Goal: Task Accomplishment & Management: Complete application form

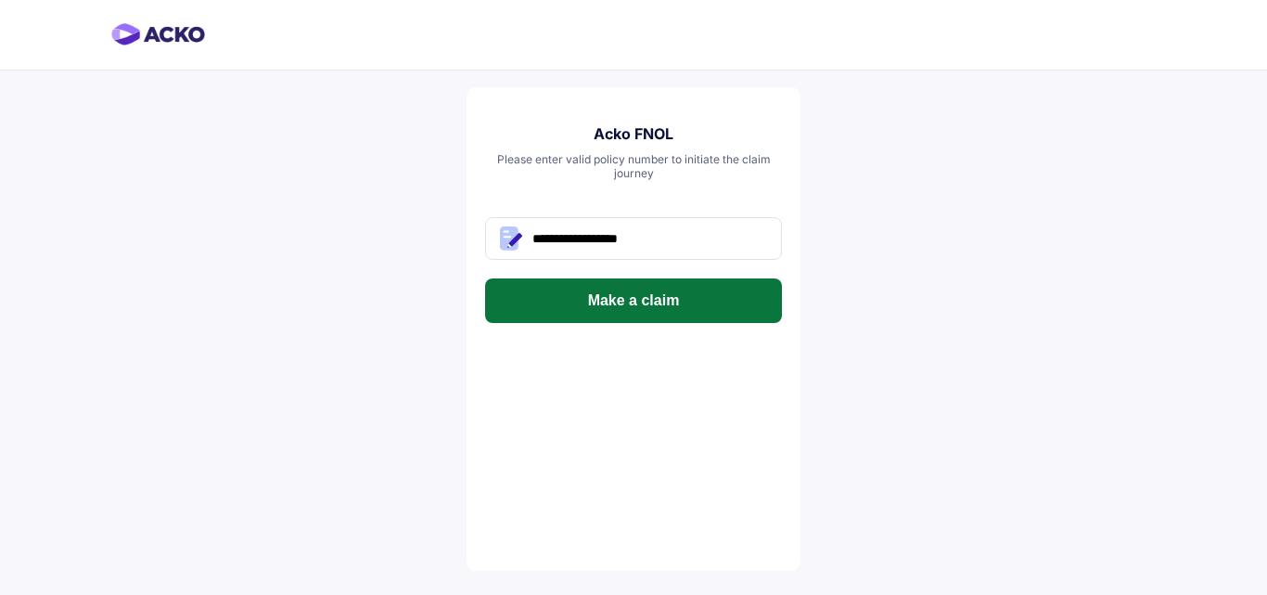
click at [691, 300] on button "Make a claim" at bounding box center [633, 300] width 297 height 45
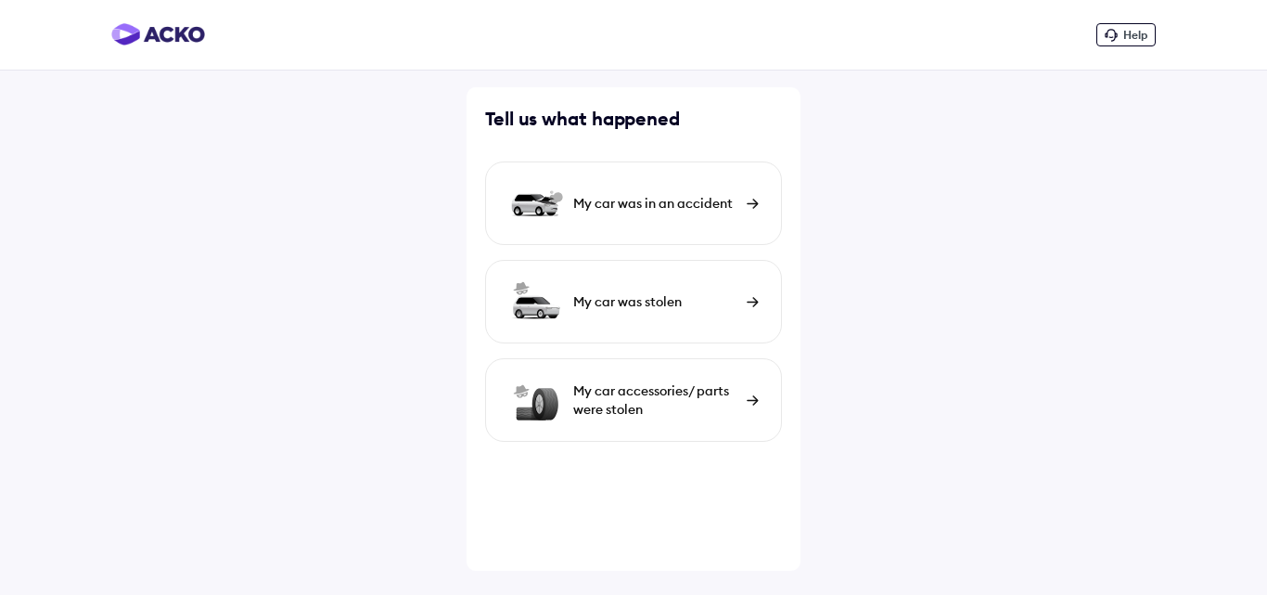
click at [611, 224] on div "My car was in an accident" at bounding box center [633, 202] width 297 height 83
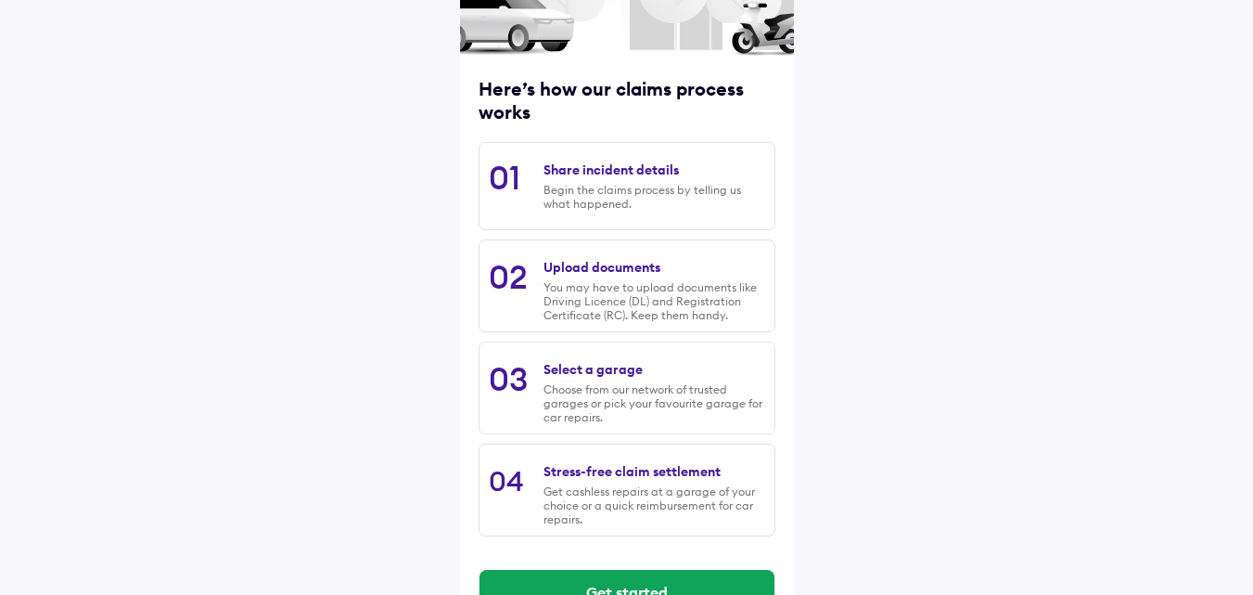
scroll to position [186, 0]
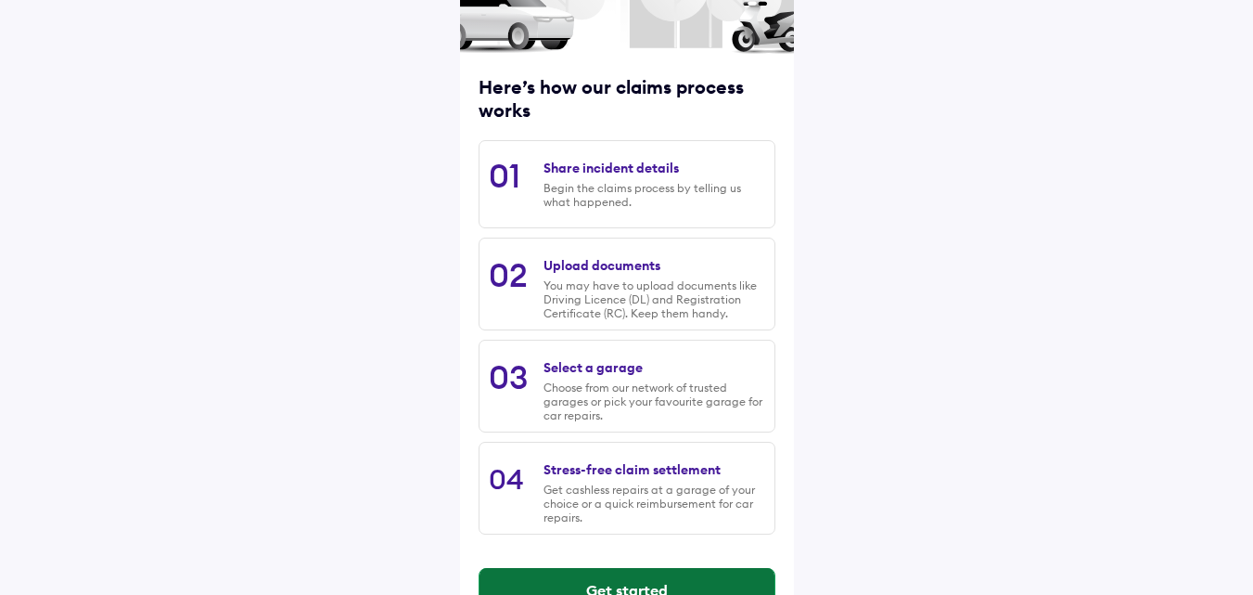
click at [616, 584] on button "Get started" at bounding box center [627, 590] width 295 height 45
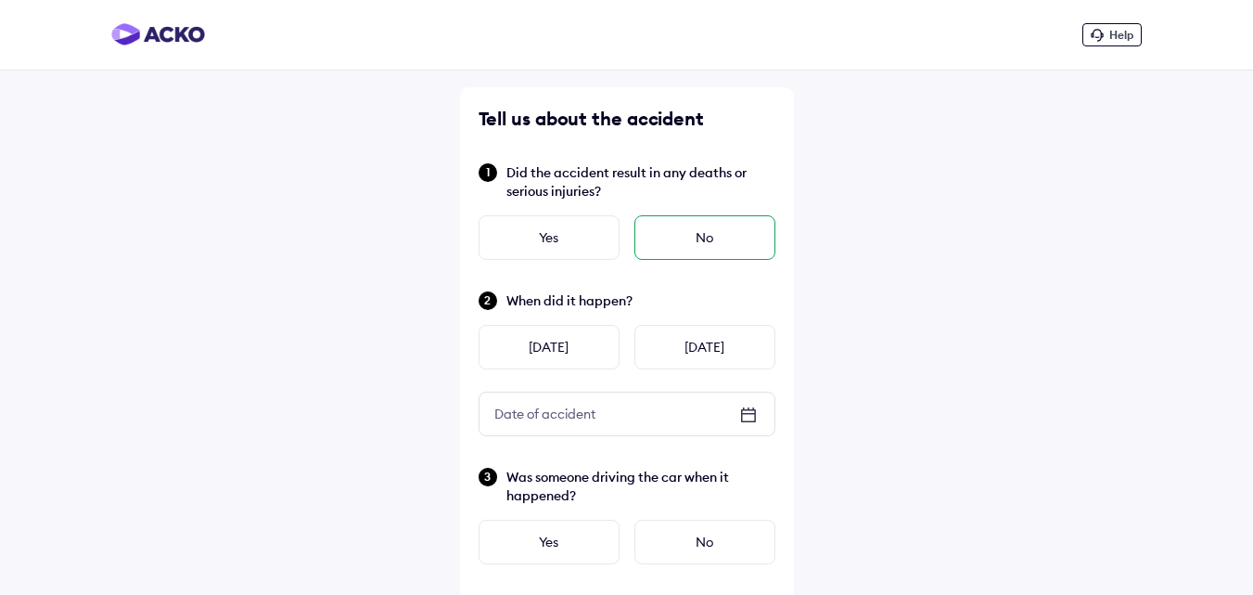
click at [671, 250] on div "No" at bounding box center [704, 237] width 141 height 45
click at [585, 332] on div "Yesterday" at bounding box center [549, 347] width 141 height 45
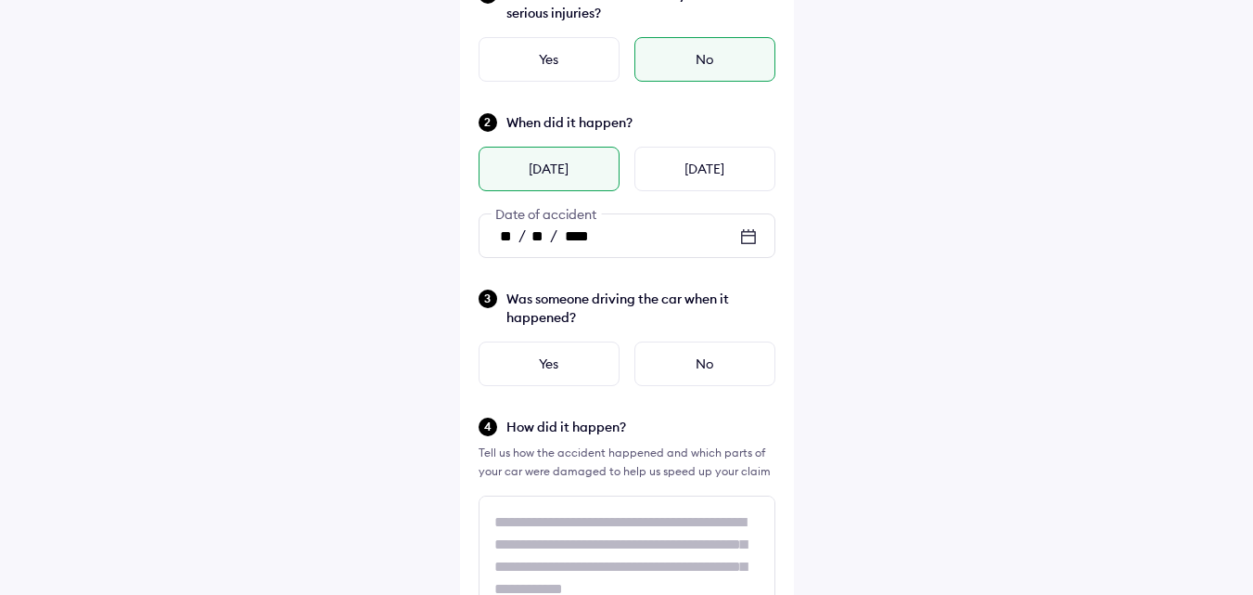
scroll to position [186, 0]
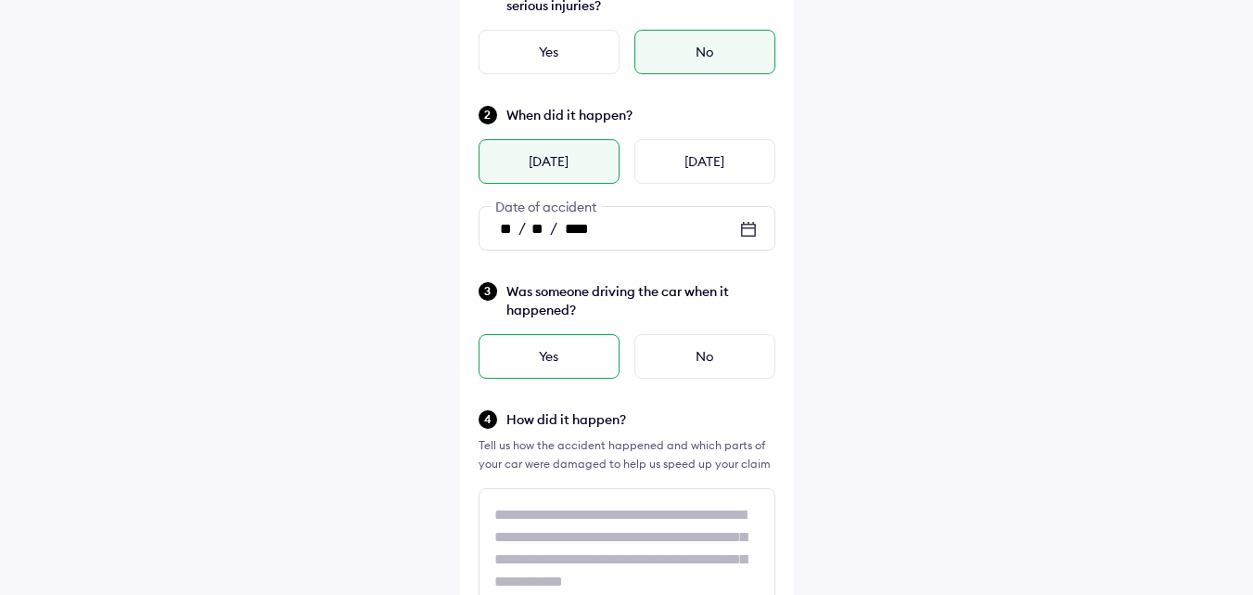
click at [596, 348] on div "Yes" at bounding box center [549, 356] width 141 height 45
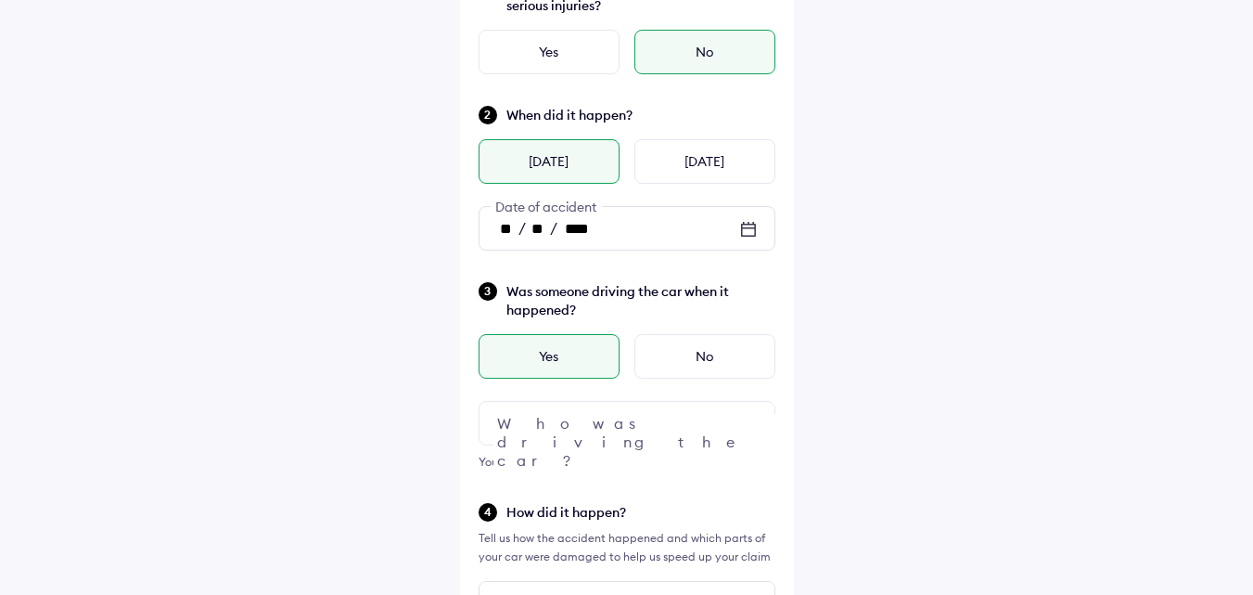
click at [626, 416] on div at bounding box center [627, 423] width 297 height 45
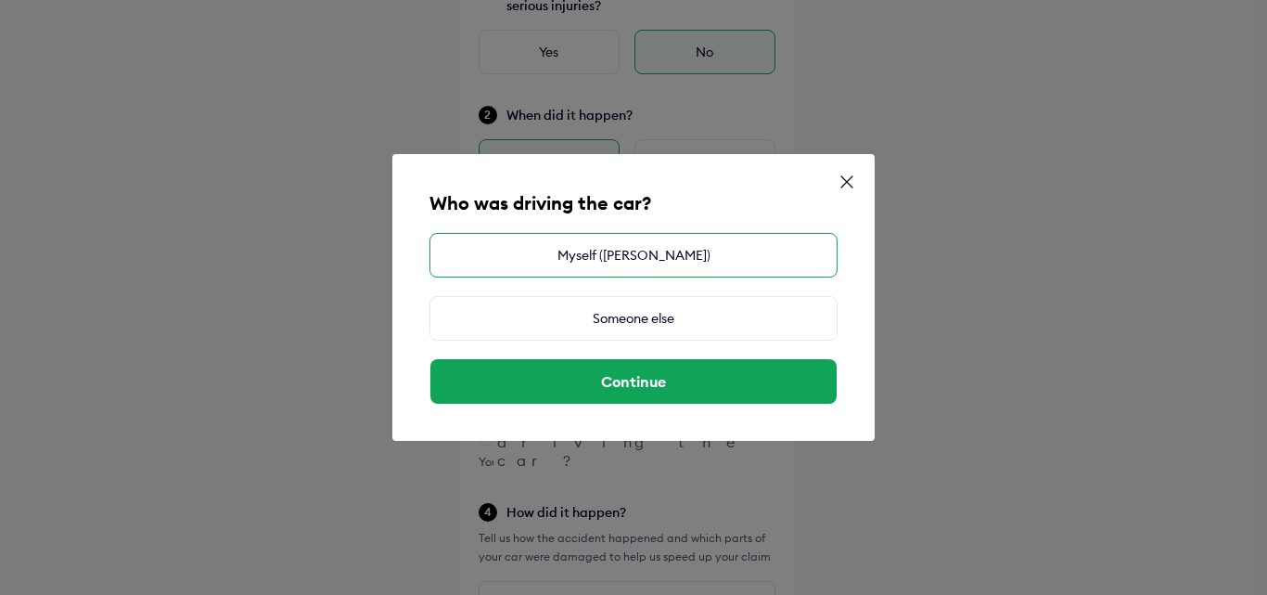
click at [640, 268] on div "Myself (Shivkumar Yadav)" at bounding box center [633, 255] width 408 height 45
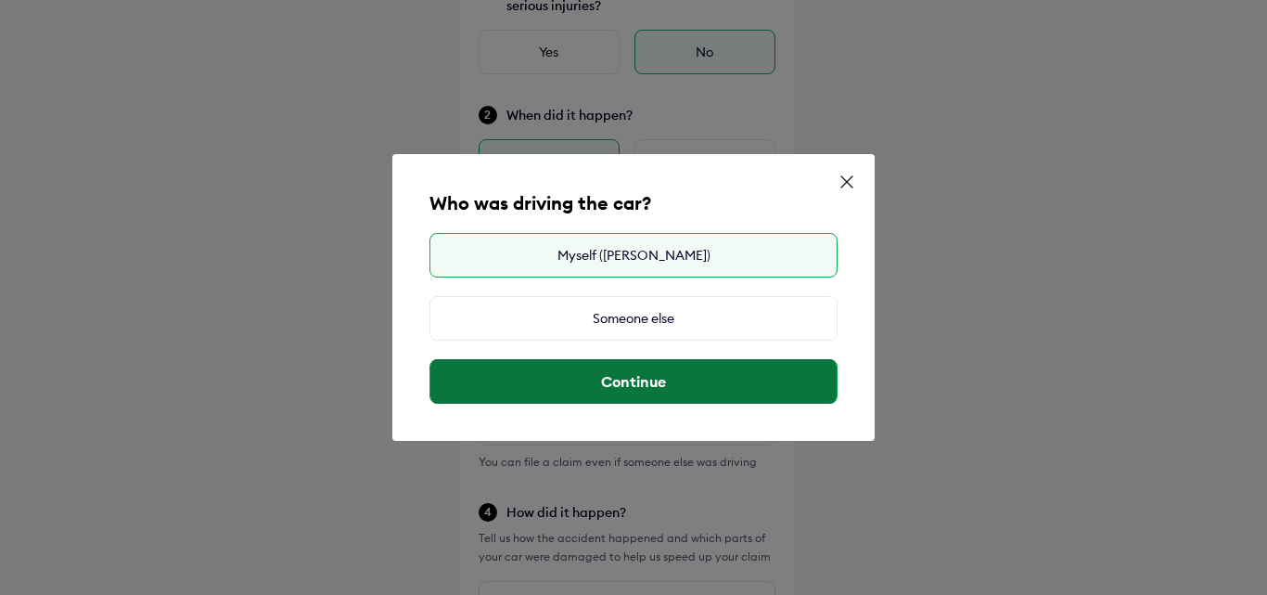
click at [619, 380] on button "Continue" at bounding box center [633, 381] width 406 height 45
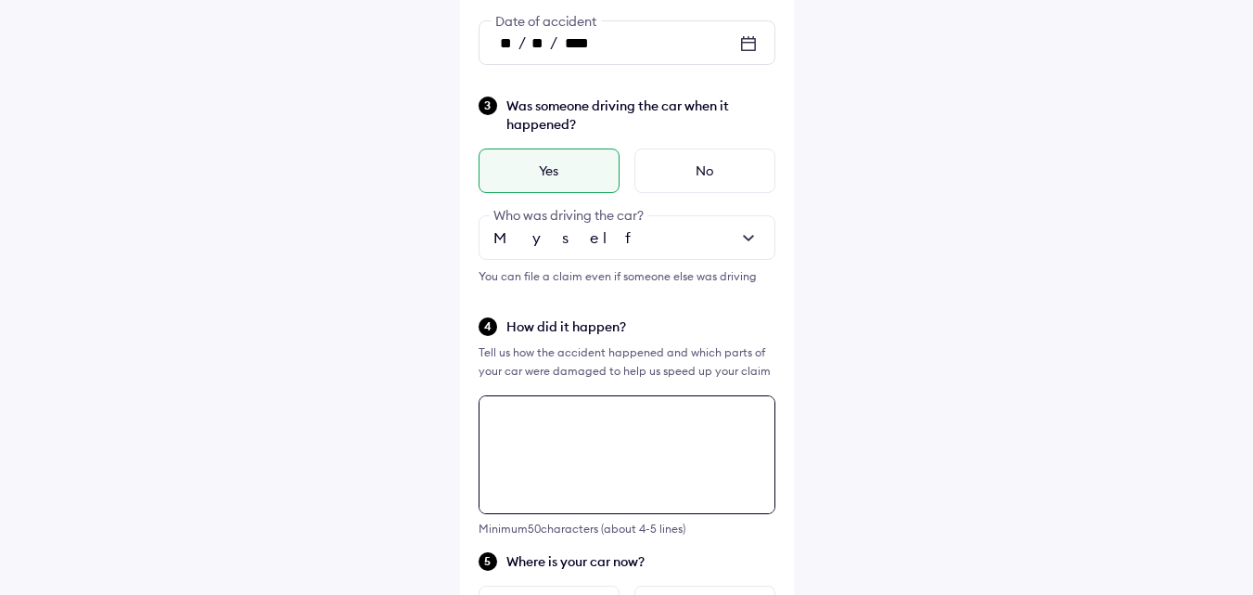
click at [570, 411] on textarea at bounding box center [627, 454] width 297 height 119
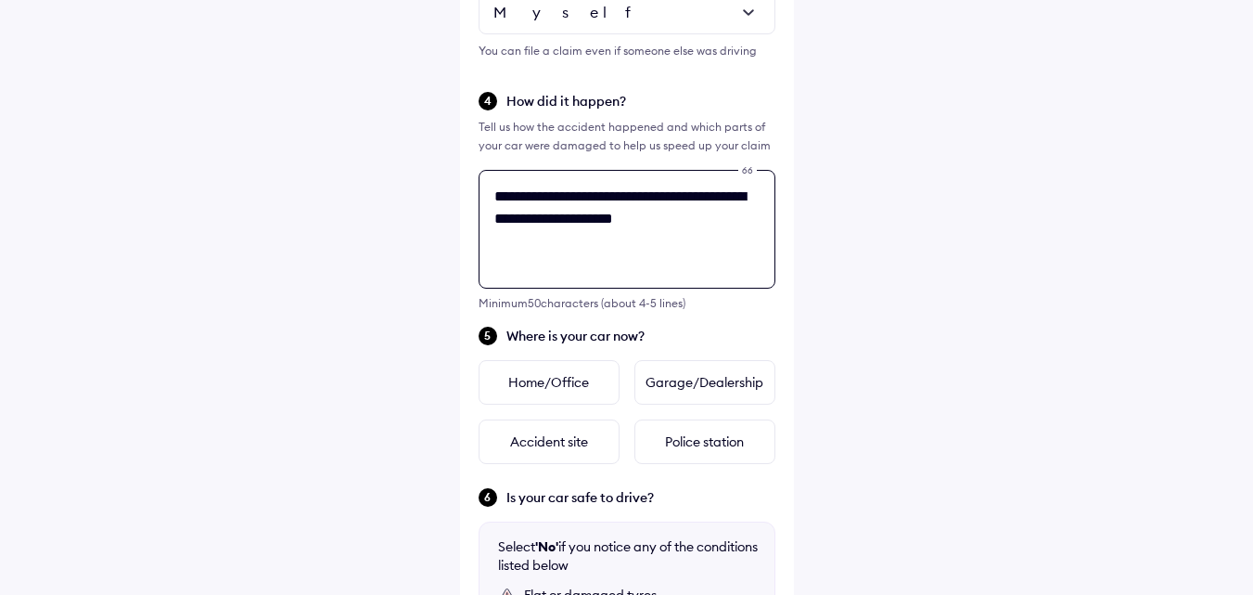
scroll to position [581, 0]
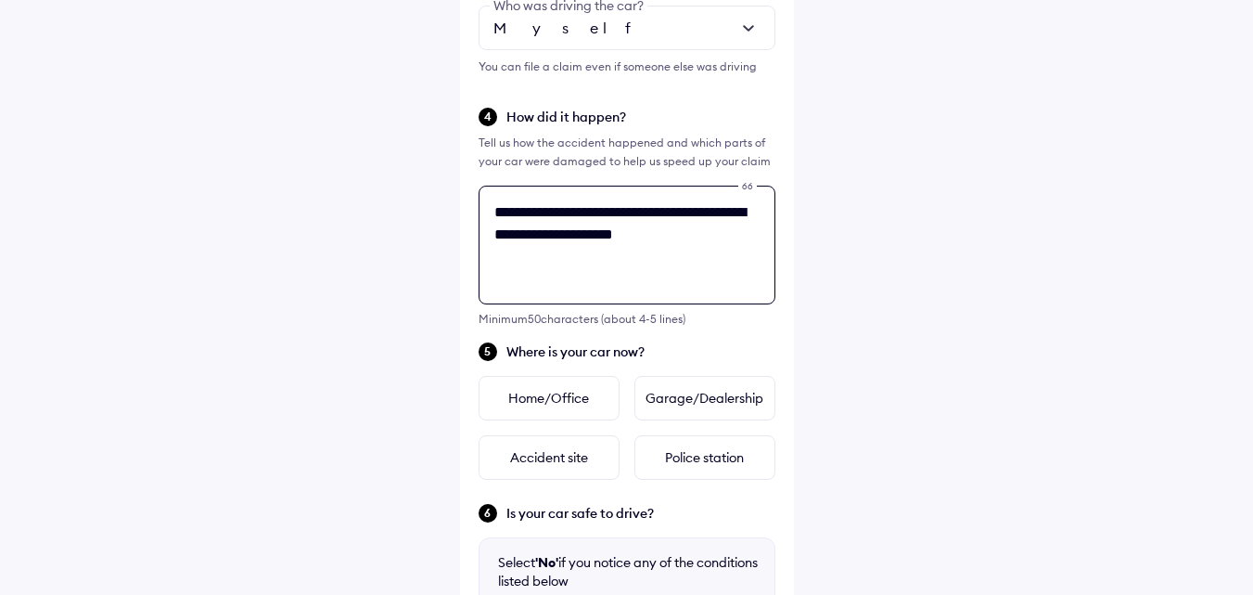
click at [674, 239] on textarea "**********" at bounding box center [627, 245] width 297 height 119
type textarea "**********"
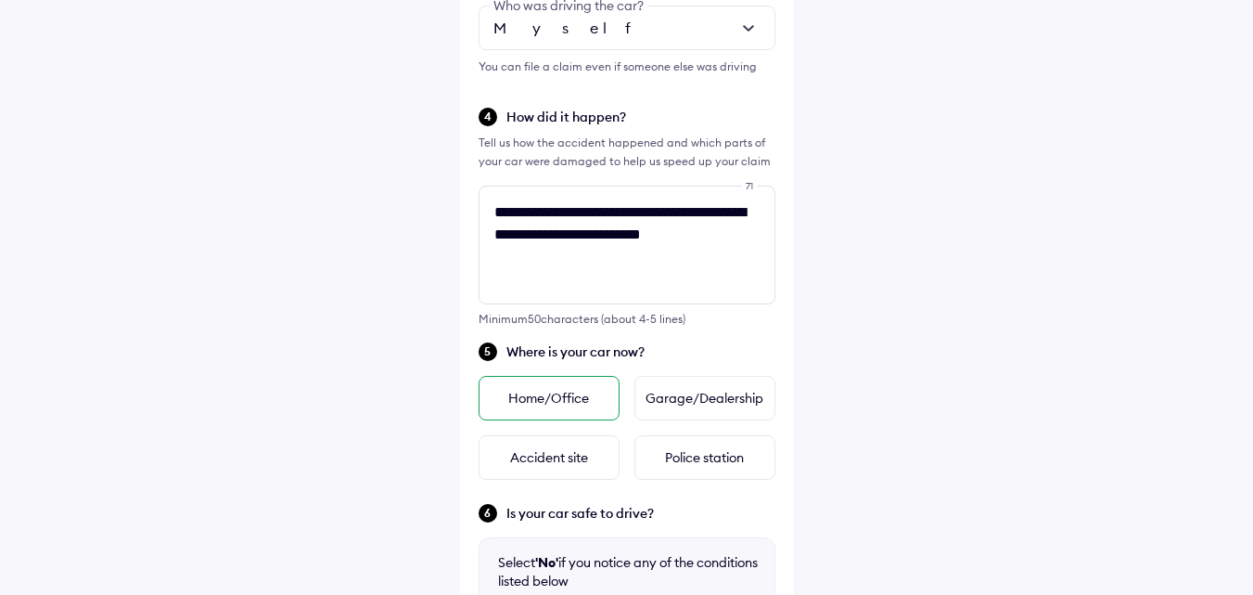
click at [588, 397] on div "Home/Office" at bounding box center [549, 398] width 141 height 45
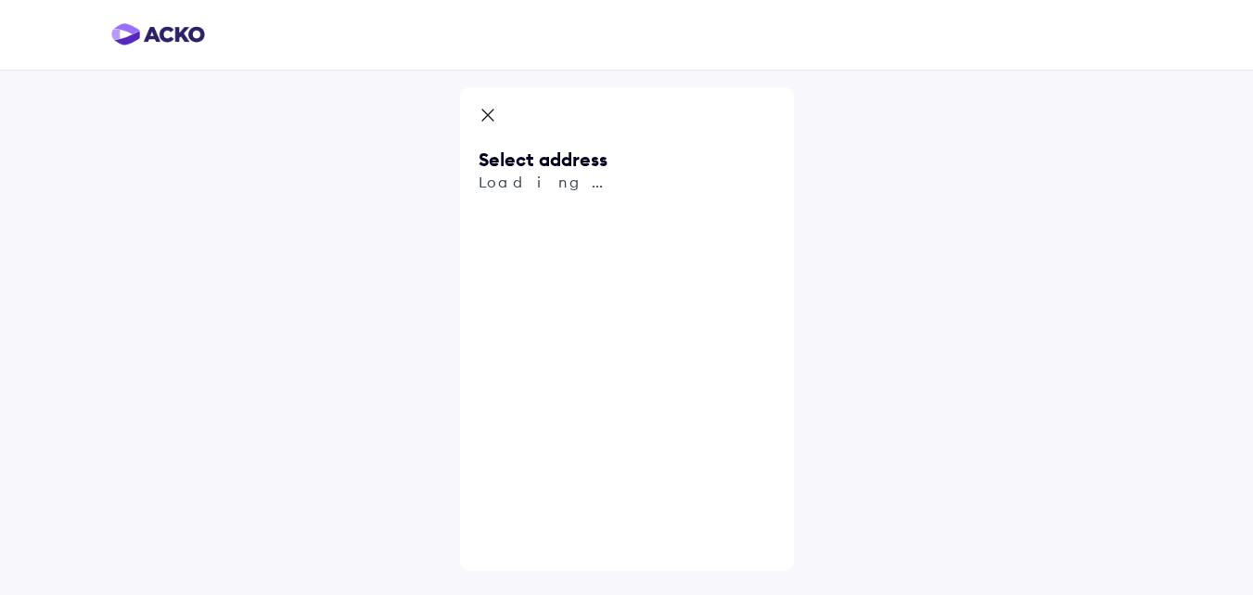
scroll to position [0, 0]
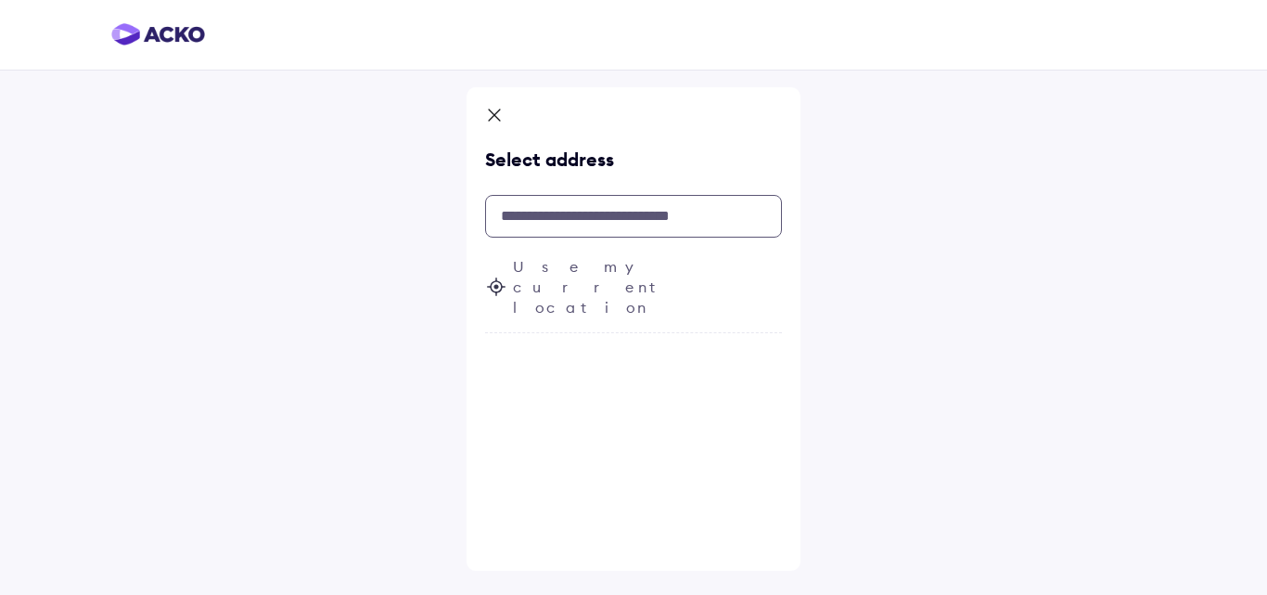
click at [617, 209] on input "text" at bounding box center [633, 216] width 297 height 43
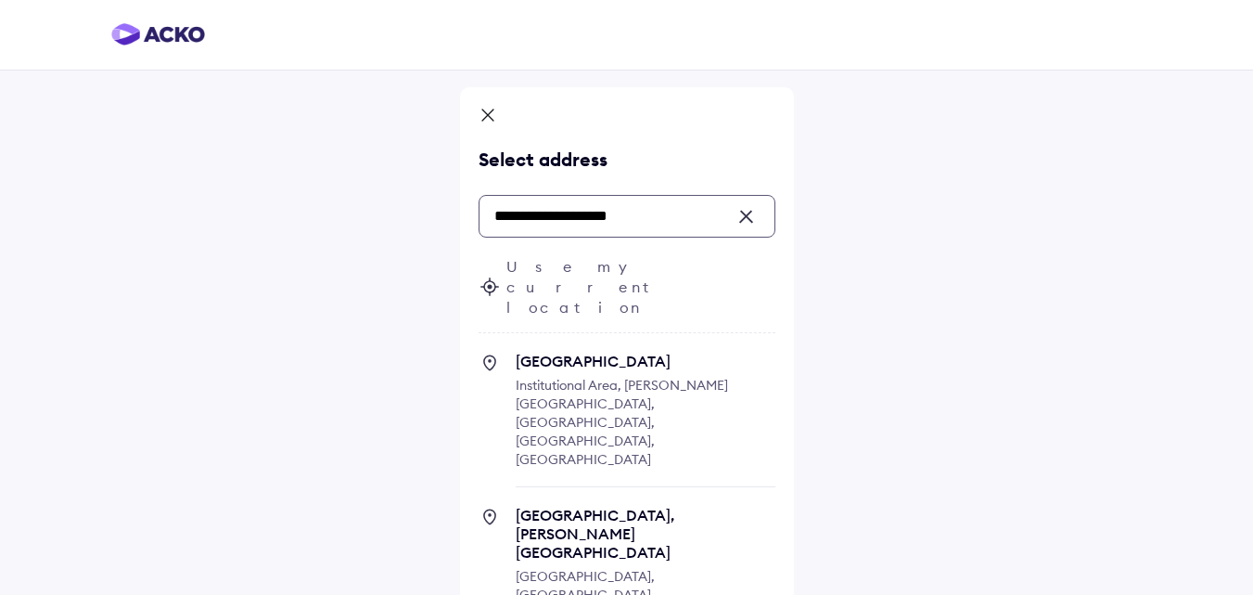
drag, startPoint x: 567, startPoint y: 327, endPoint x: 581, endPoint y: 356, distance: 31.9
click at [581, 356] on span "Lodhi Road Institutional Area, BK Dutt Colony, New Delhi, Delhi, India" at bounding box center [646, 419] width 260 height 135
type input "**********"
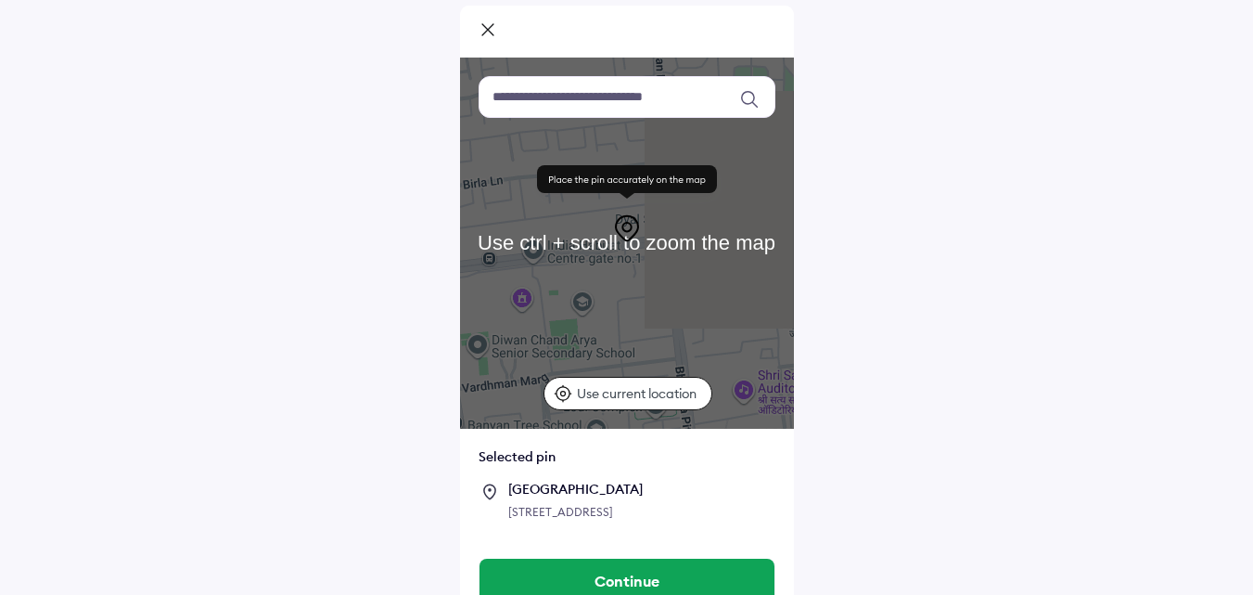
scroll to position [127, 0]
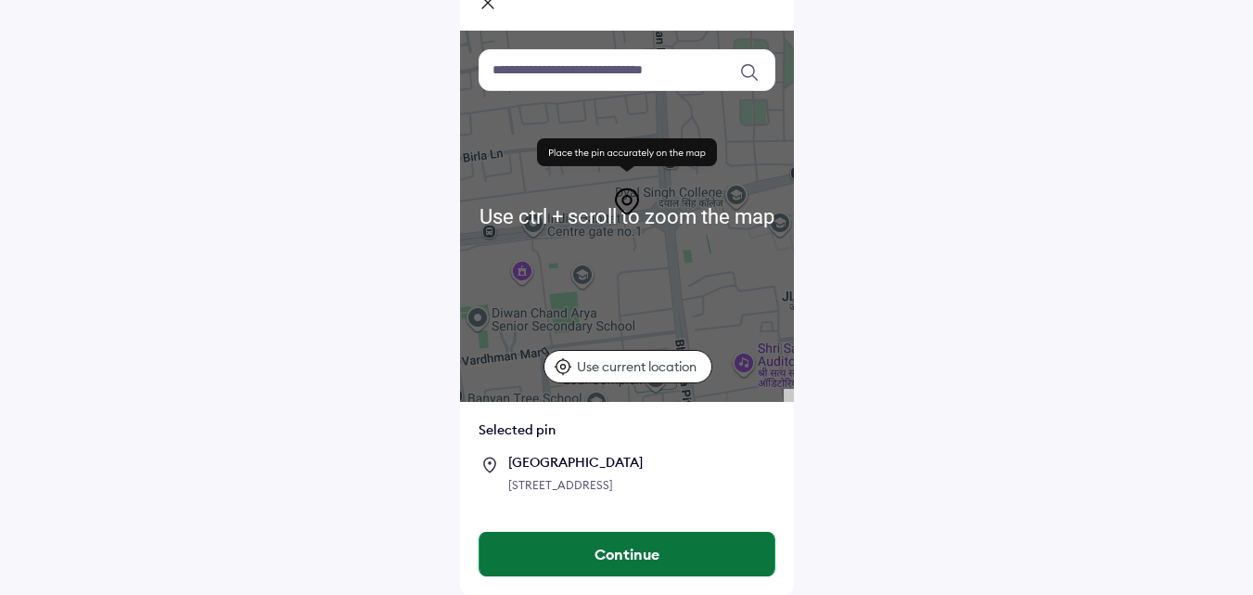
click at [562, 550] on button "Continue" at bounding box center [627, 554] width 295 height 45
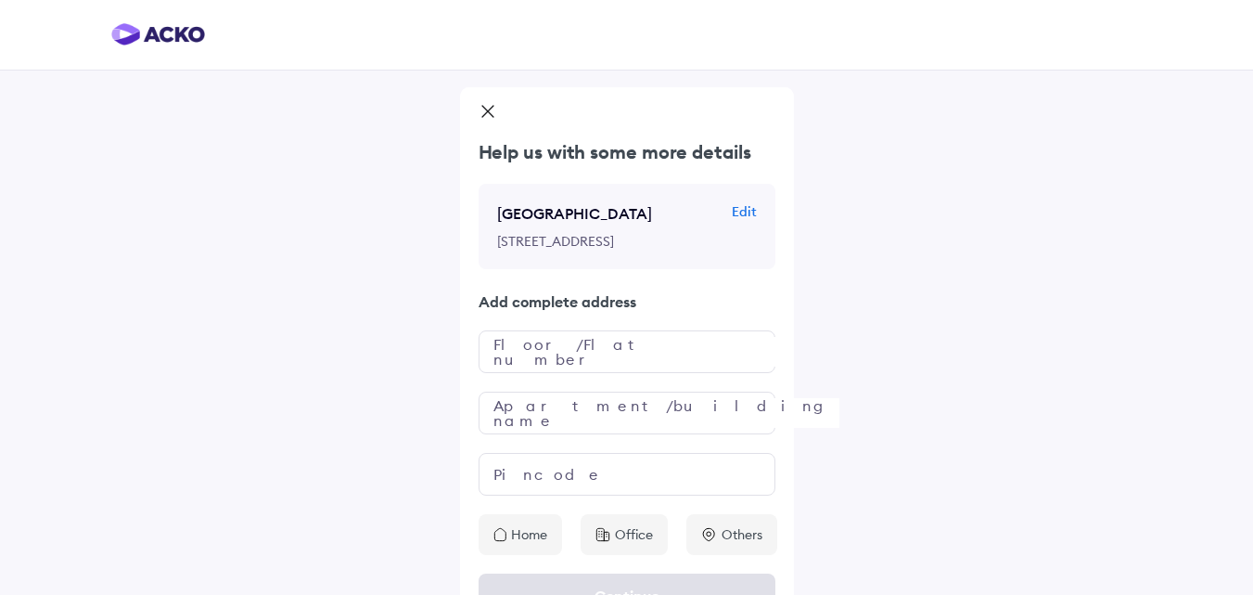
scroll to position [60, 0]
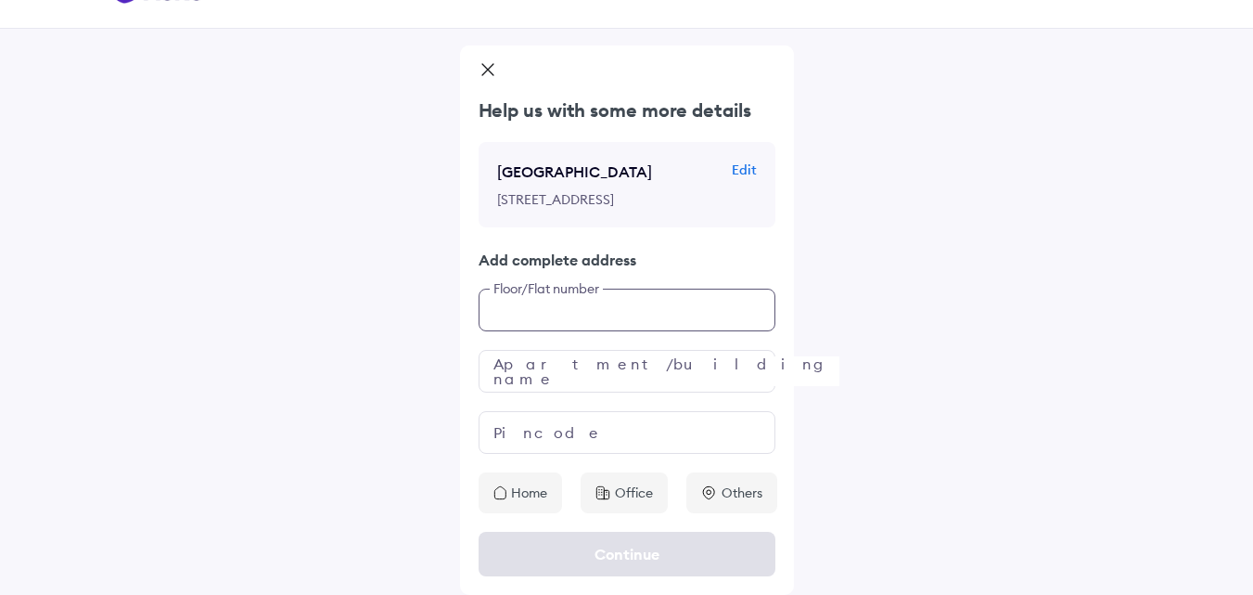
click at [622, 314] on input "text" at bounding box center [627, 309] width 297 height 43
type input "**********"
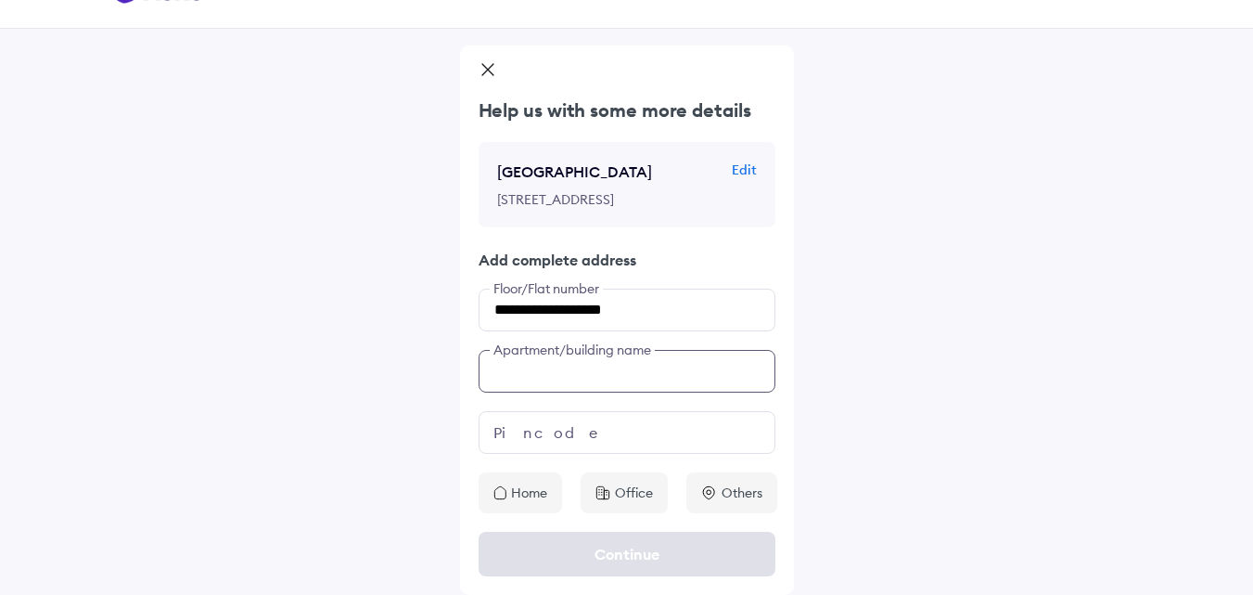
click at [589, 385] on input "text" at bounding box center [627, 371] width 297 height 43
type input "*"
type input "**********"
click at [536, 429] on input "text" at bounding box center [627, 432] width 297 height 43
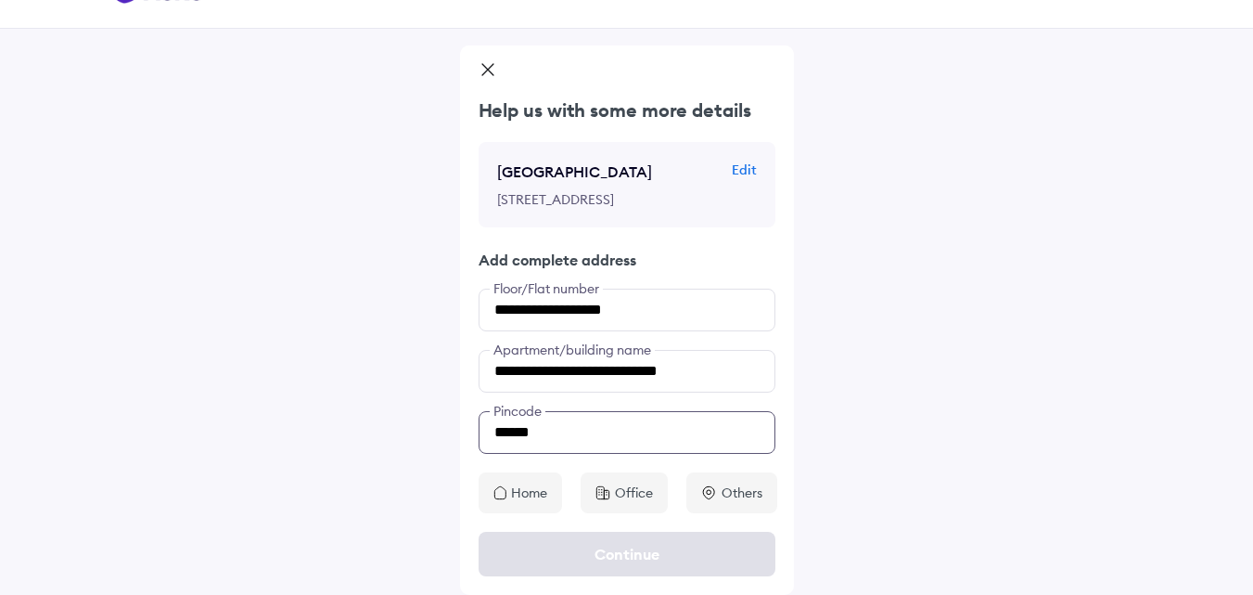
type input "******"
click at [528, 498] on p "Home" at bounding box center [529, 492] width 36 height 19
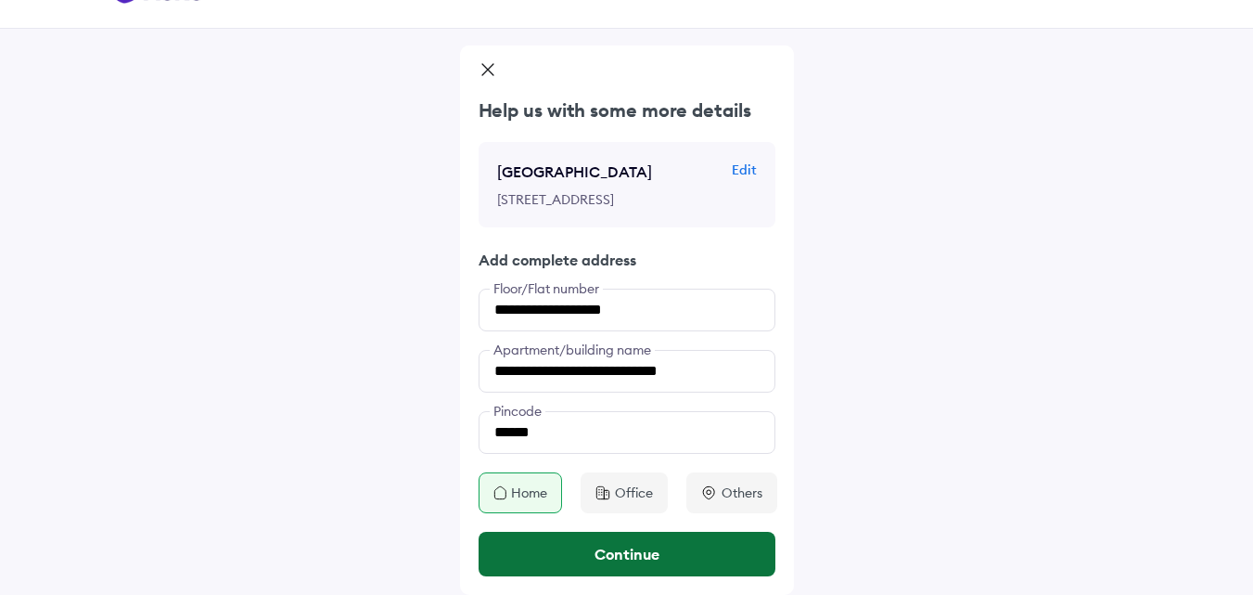
click at [599, 557] on button "Continue" at bounding box center [627, 554] width 297 height 45
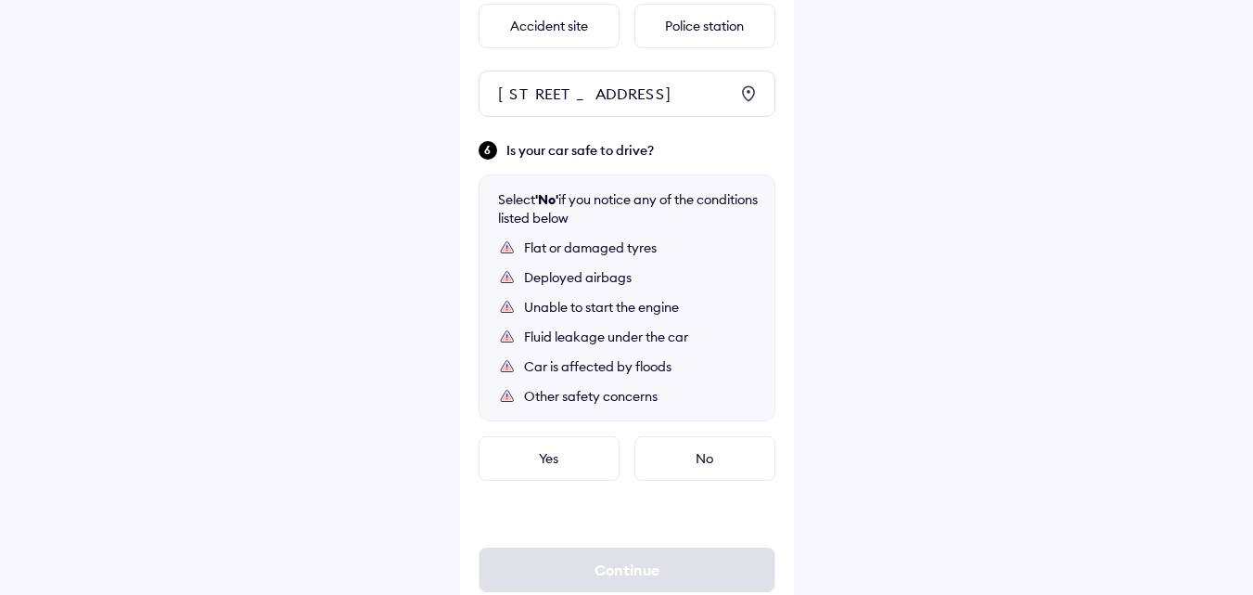
scroll to position [1080, 0]
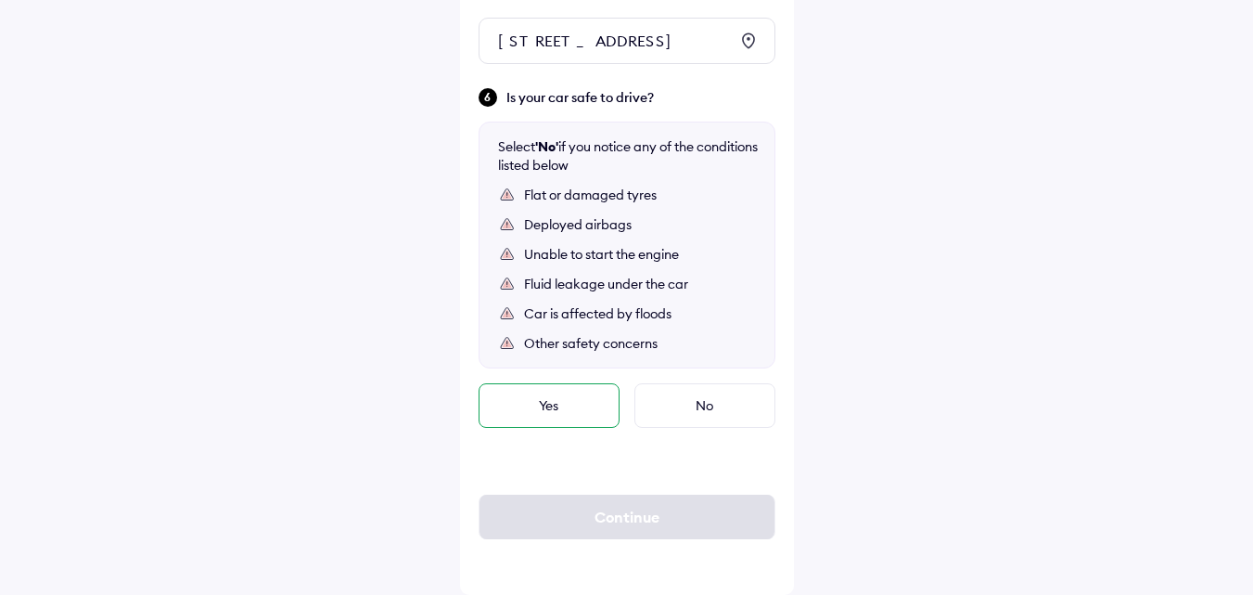
click at [560, 398] on div "Yes" at bounding box center [549, 405] width 141 height 45
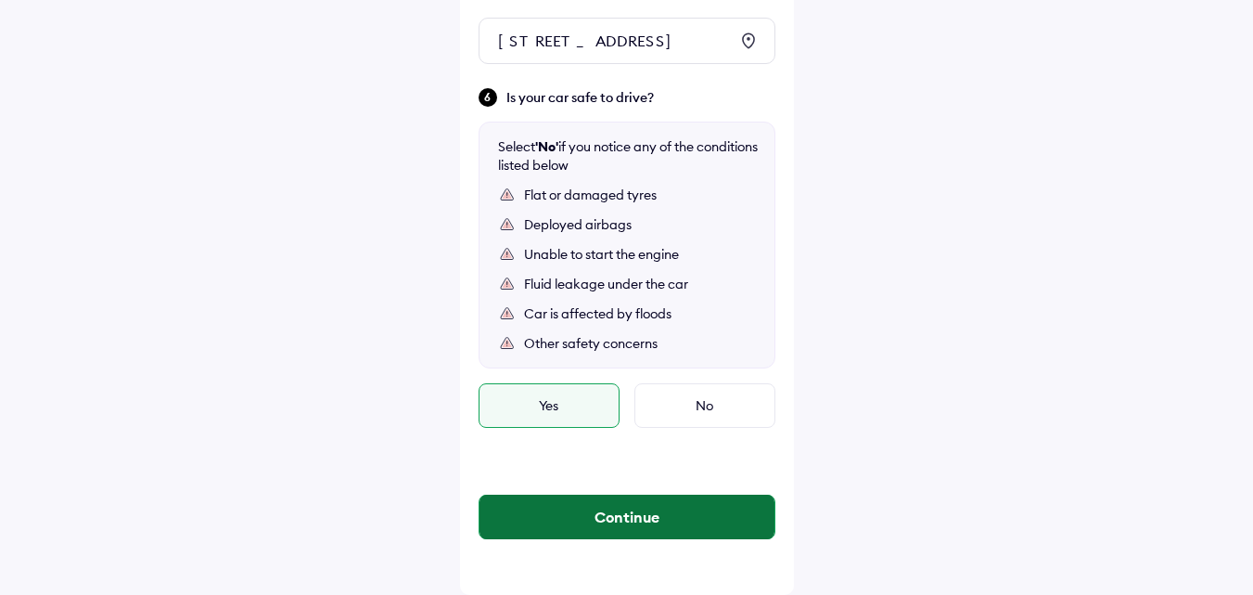
click at [589, 510] on button "Continue" at bounding box center [627, 516] width 295 height 45
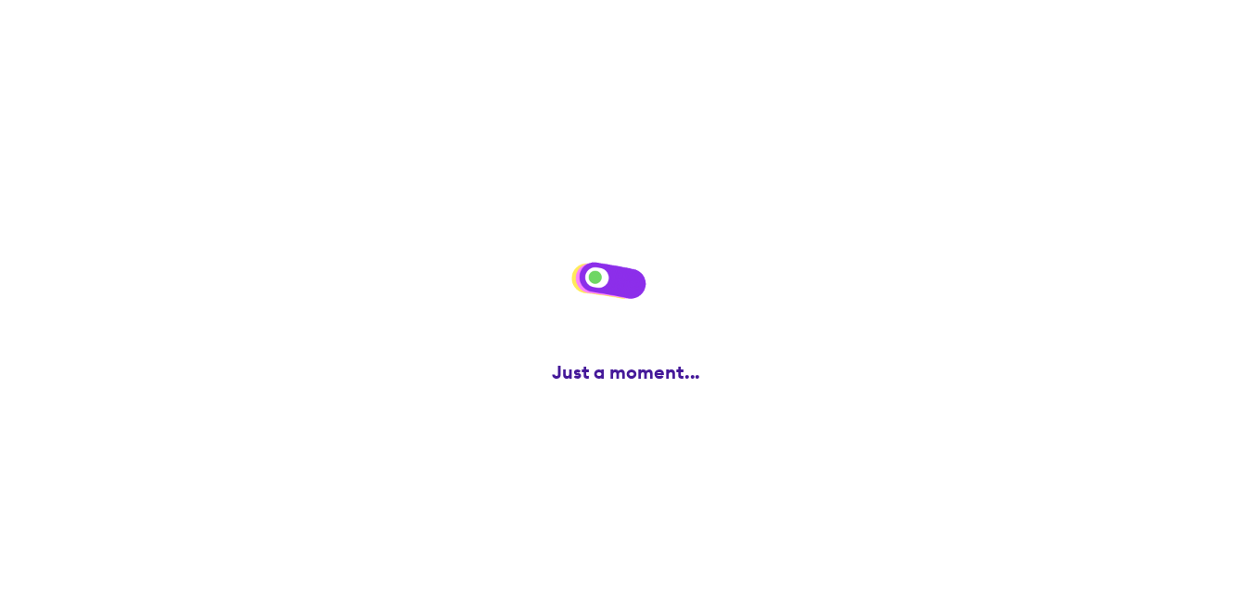
scroll to position [0, 0]
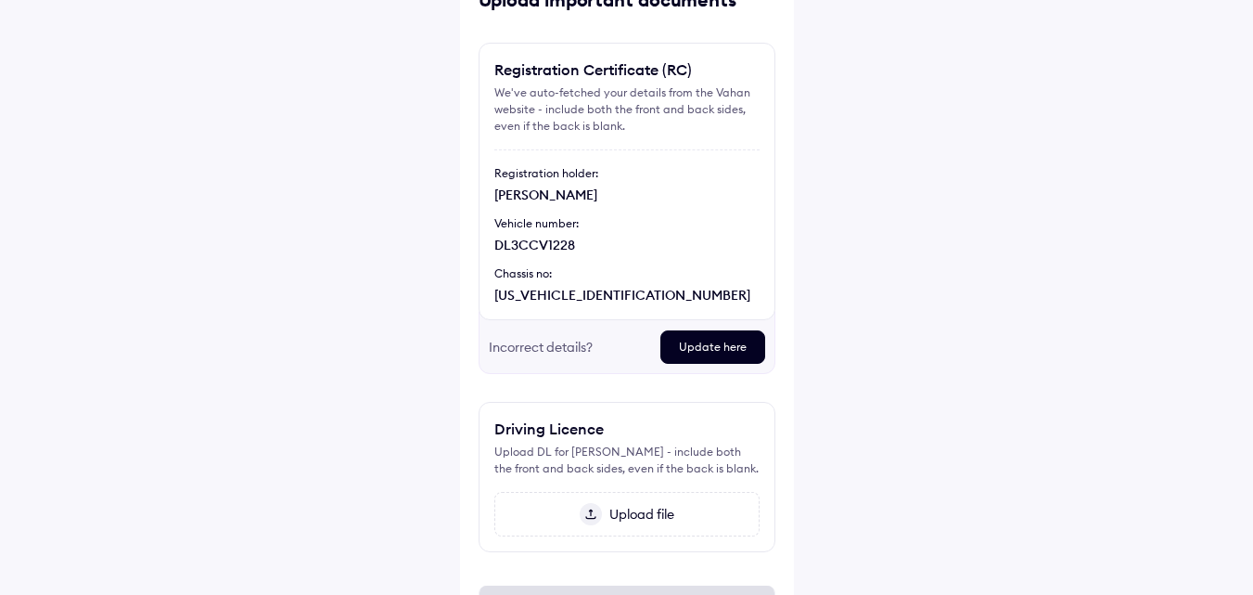
scroll to position [219, 0]
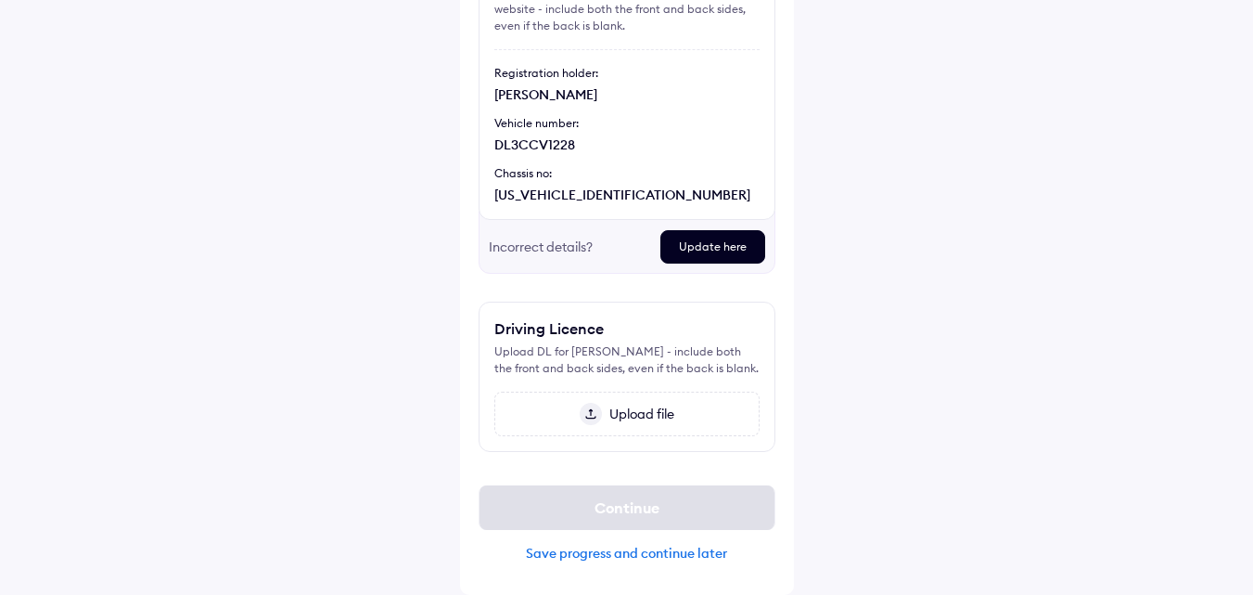
click at [593, 427] on div "Upload file" at bounding box center [626, 413] width 265 height 45
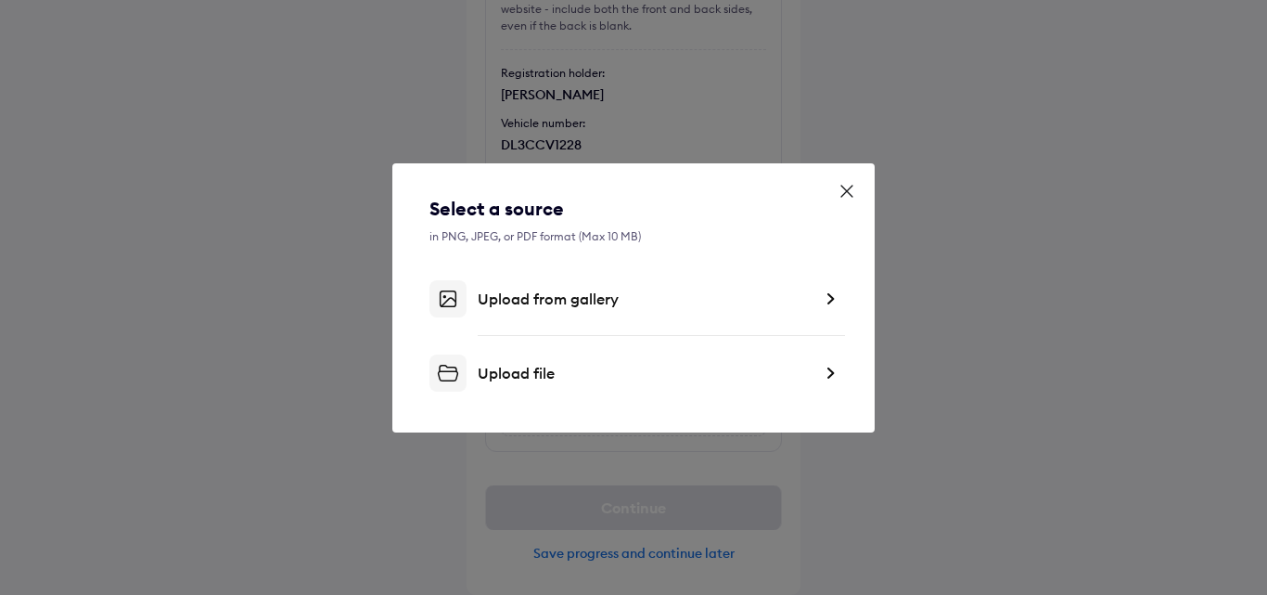
click at [445, 378] on img at bounding box center [447, 372] width 37 height 37
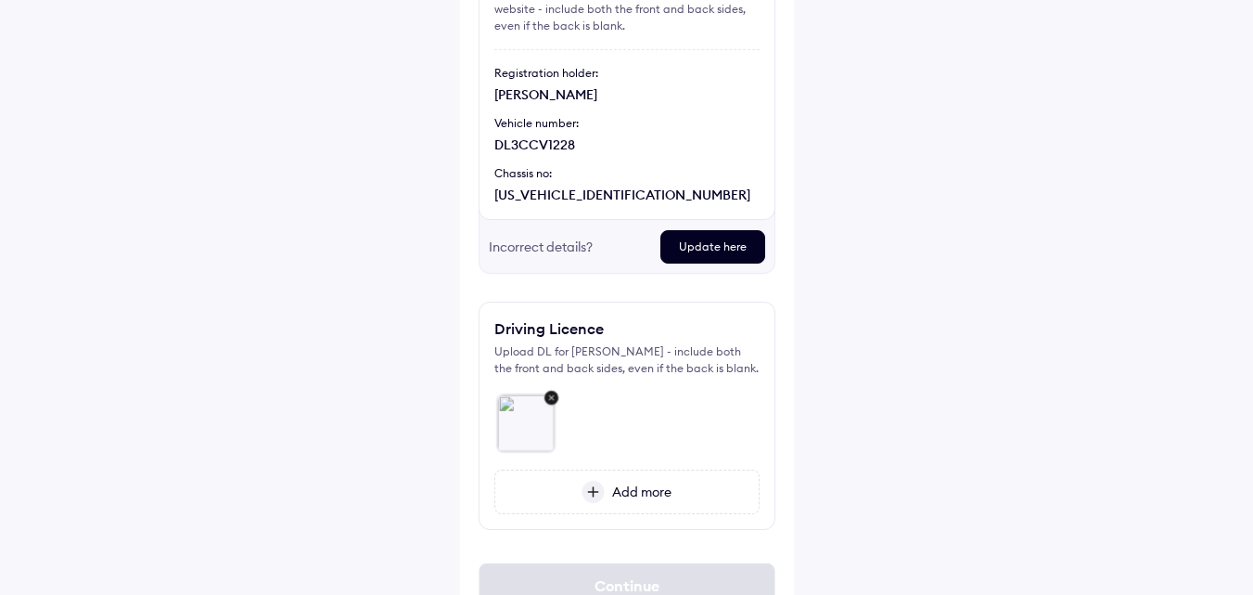
click at [601, 493] on img at bounding box center [593, 491] width 23 height 22
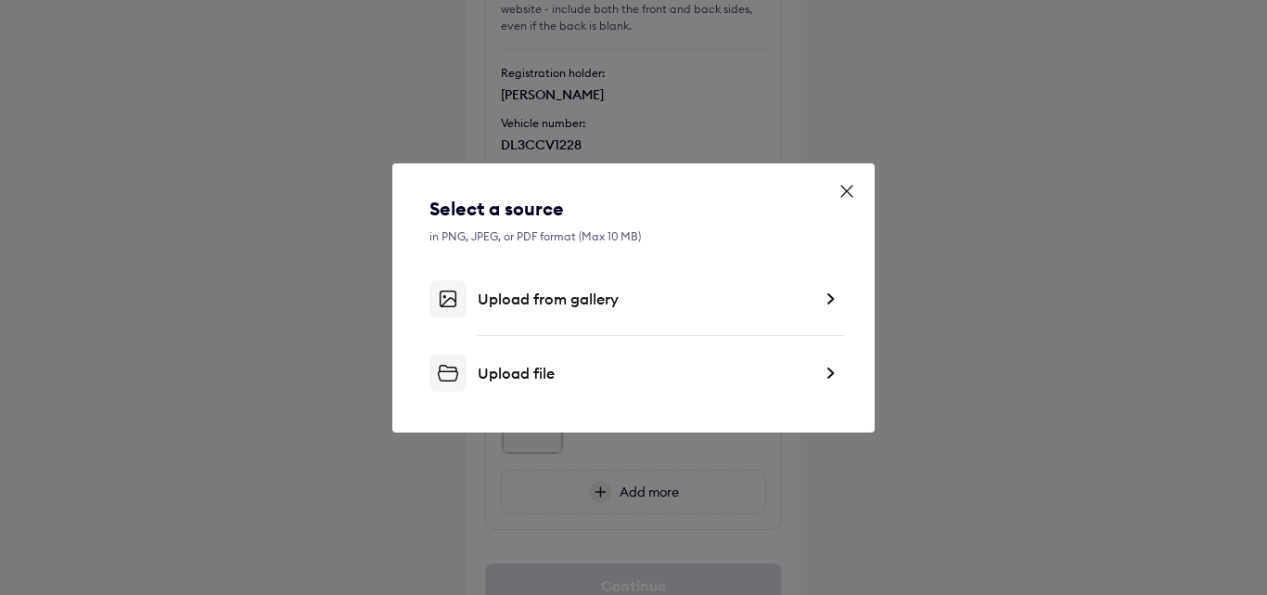
click at [457, 379] on img at bounding box center [447, 372] width 37 height 37
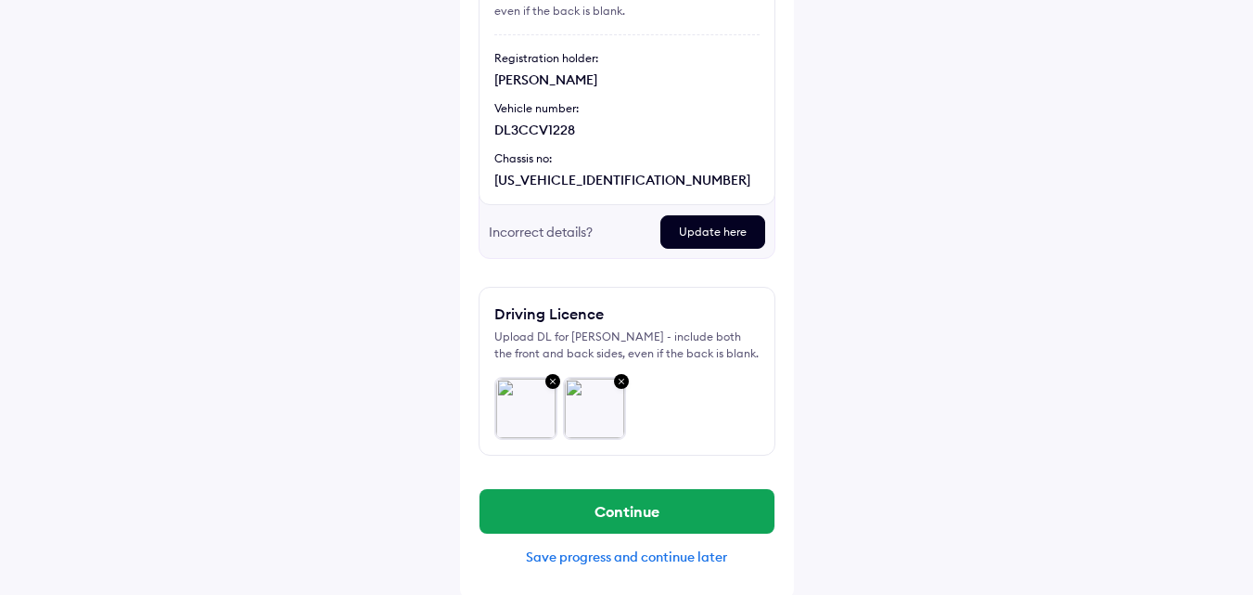
scroll to position [237, 0]
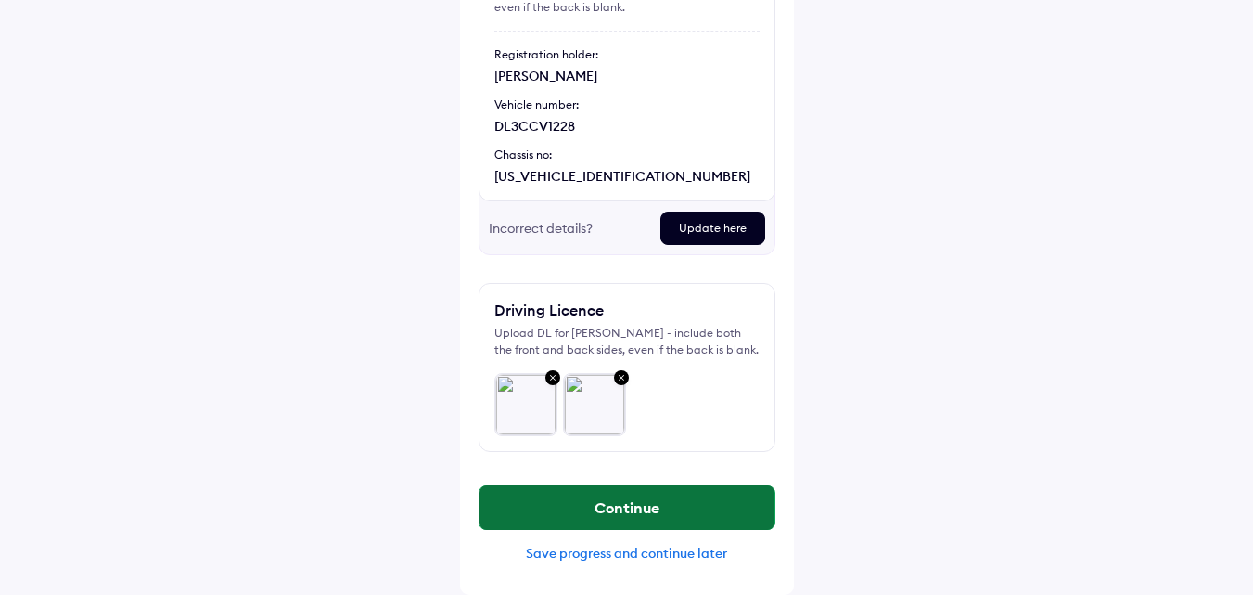
click at [638, 518] on button "Continue" at bounding box center [627, 507] width 295 height 45
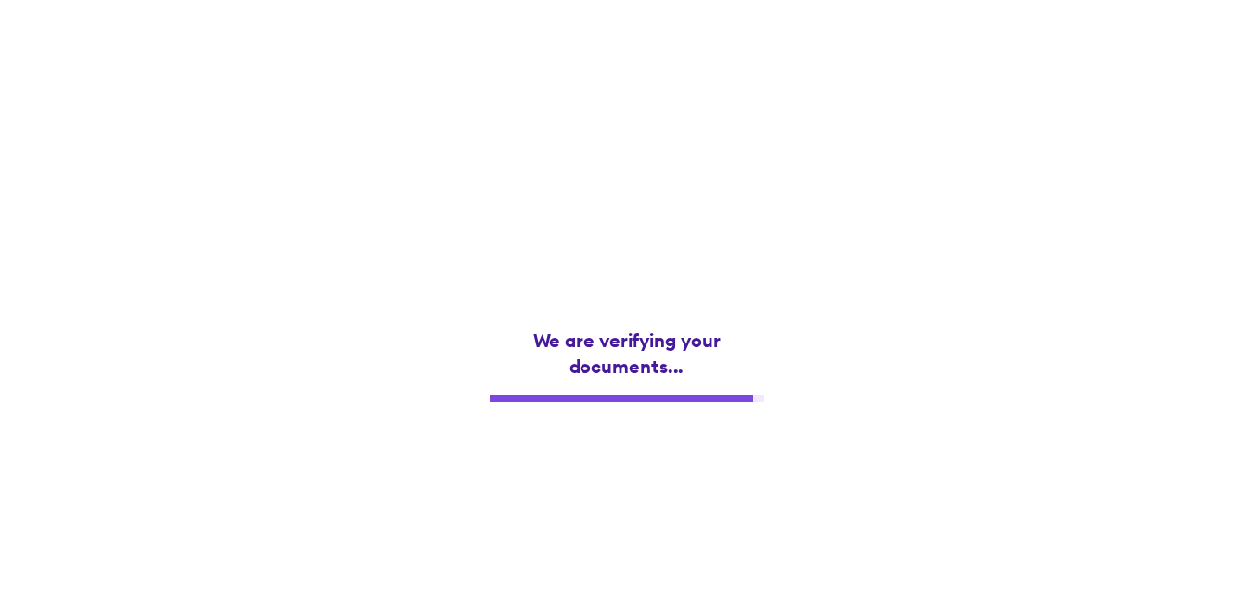
scroll to position [0, 0]
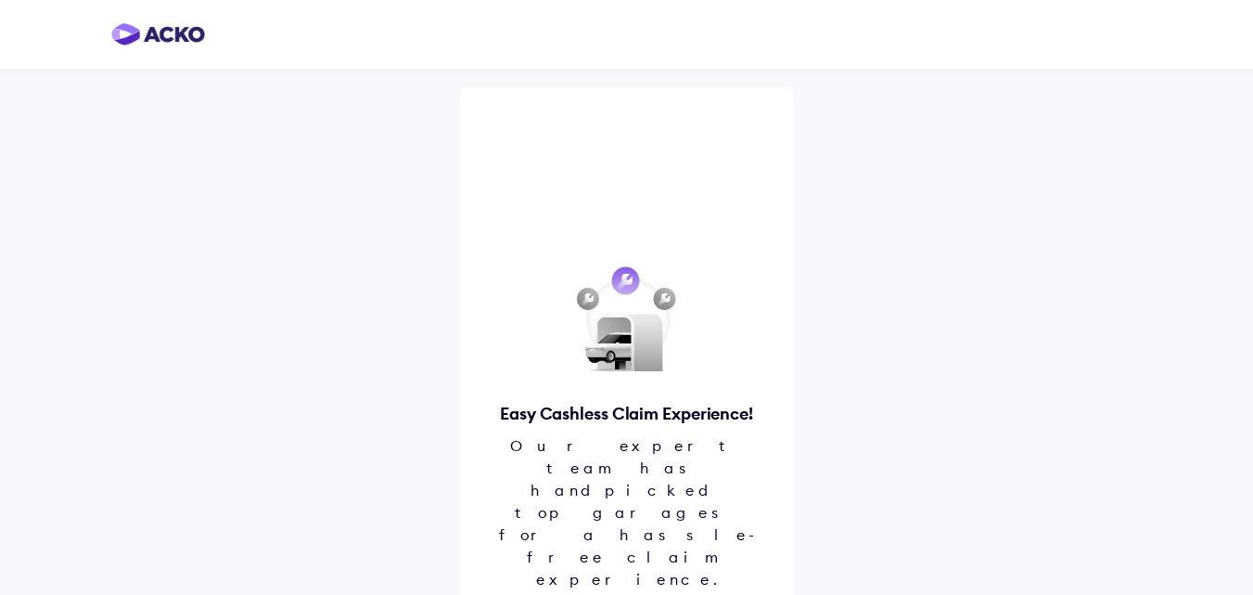
scroll to position [14, 0]
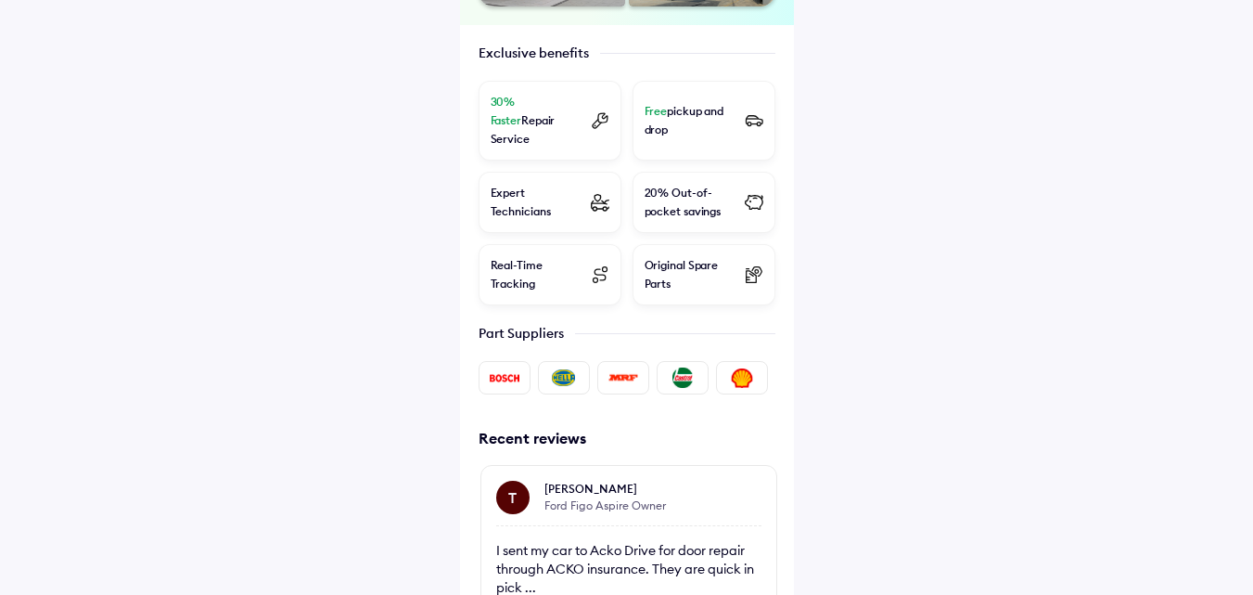
scroll to position [821, 0]
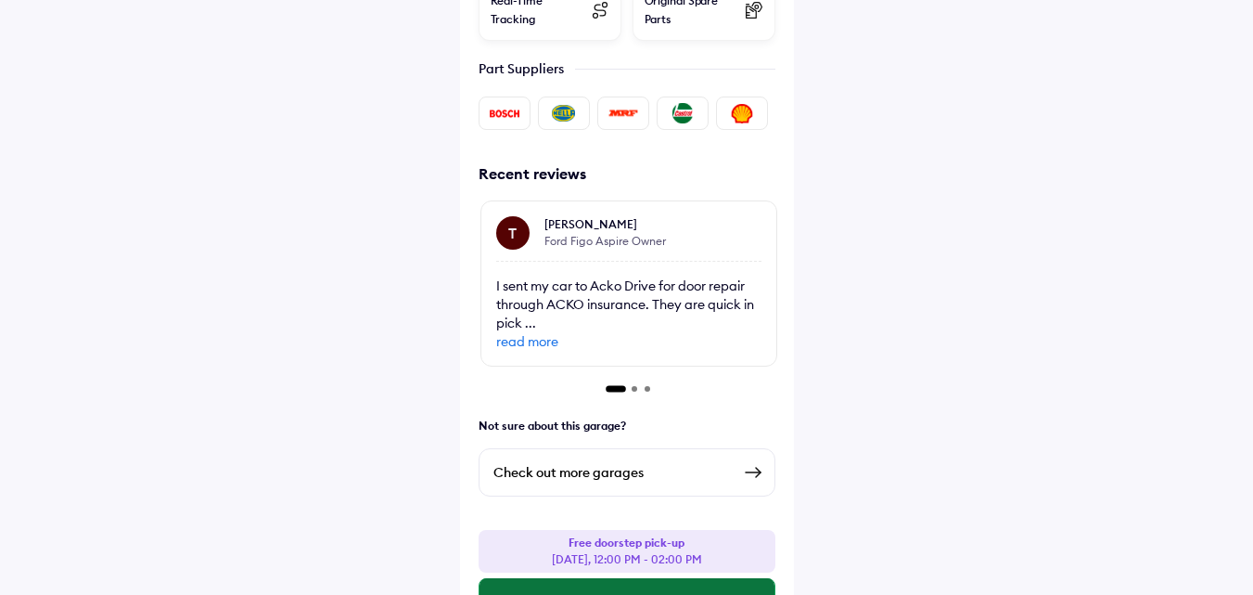
click at [645, 578] on button "Select this Slot" at bounding box center [627, 600] width 295 height 45
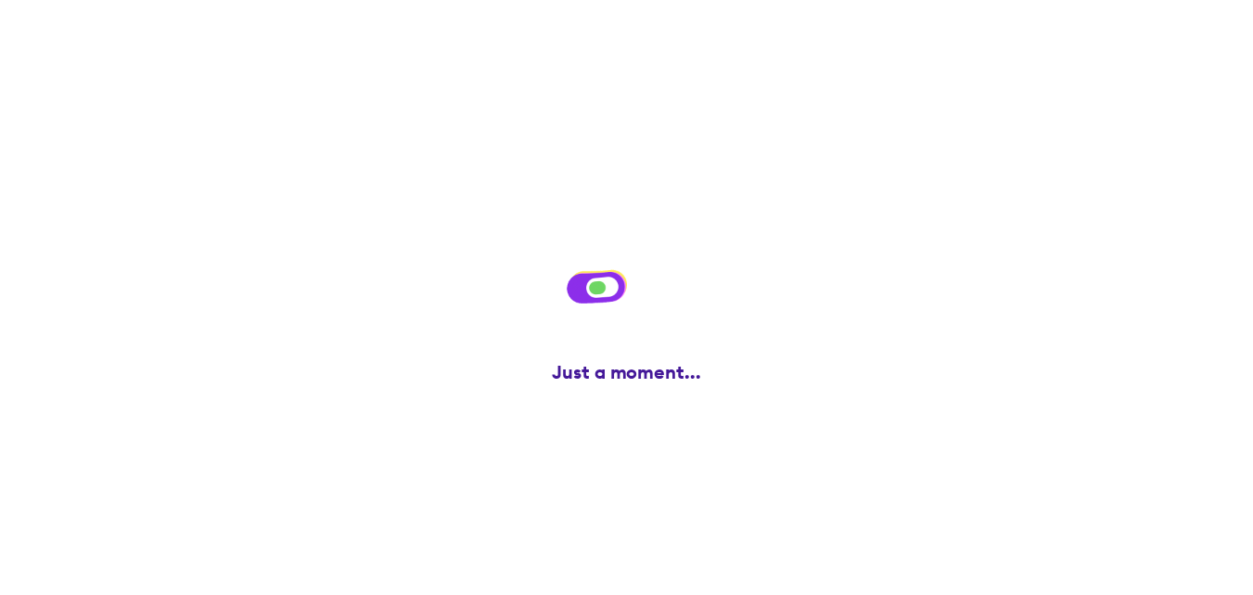
scroll to position [0, 0]
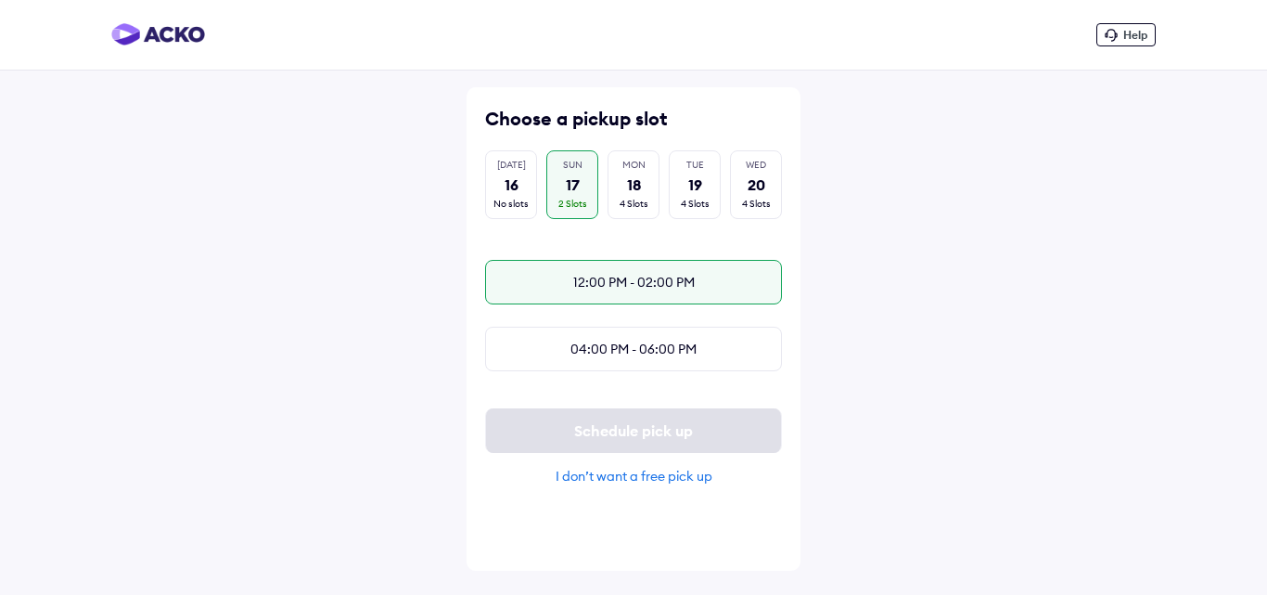
click at [624, 290] on div "12:00 PM - 02:00 PM" at bounding box center [633, 282] width 297 height 45
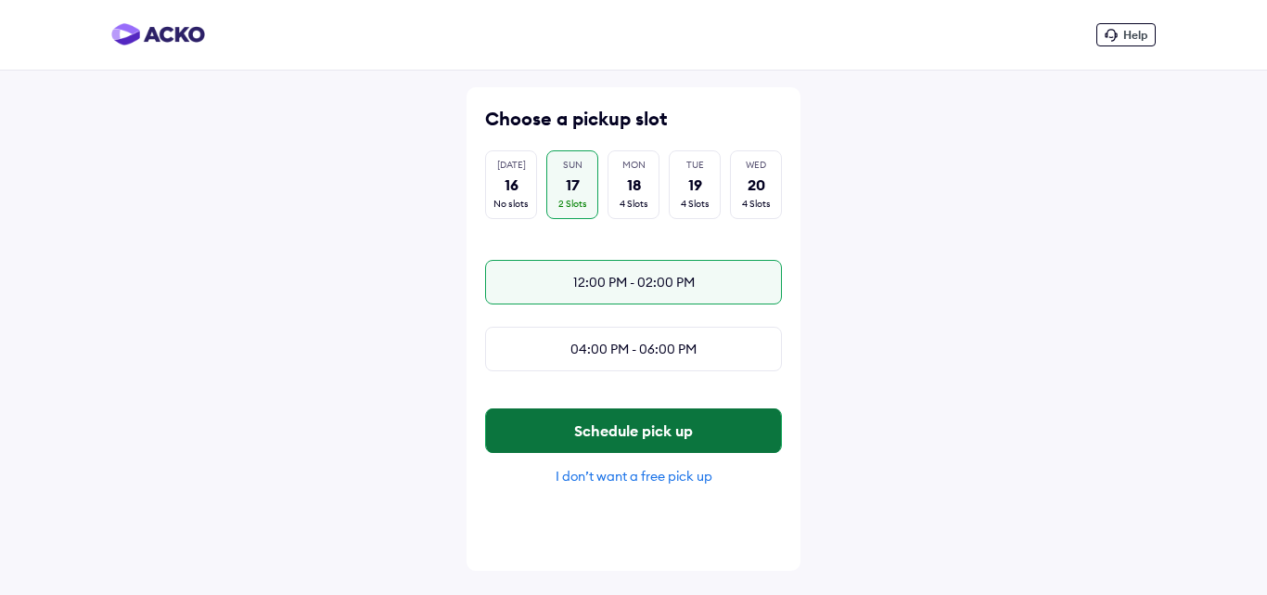
click at [643, 442] on button "Schedule pick up" at bounding box center [633, 430] width 295 height 45
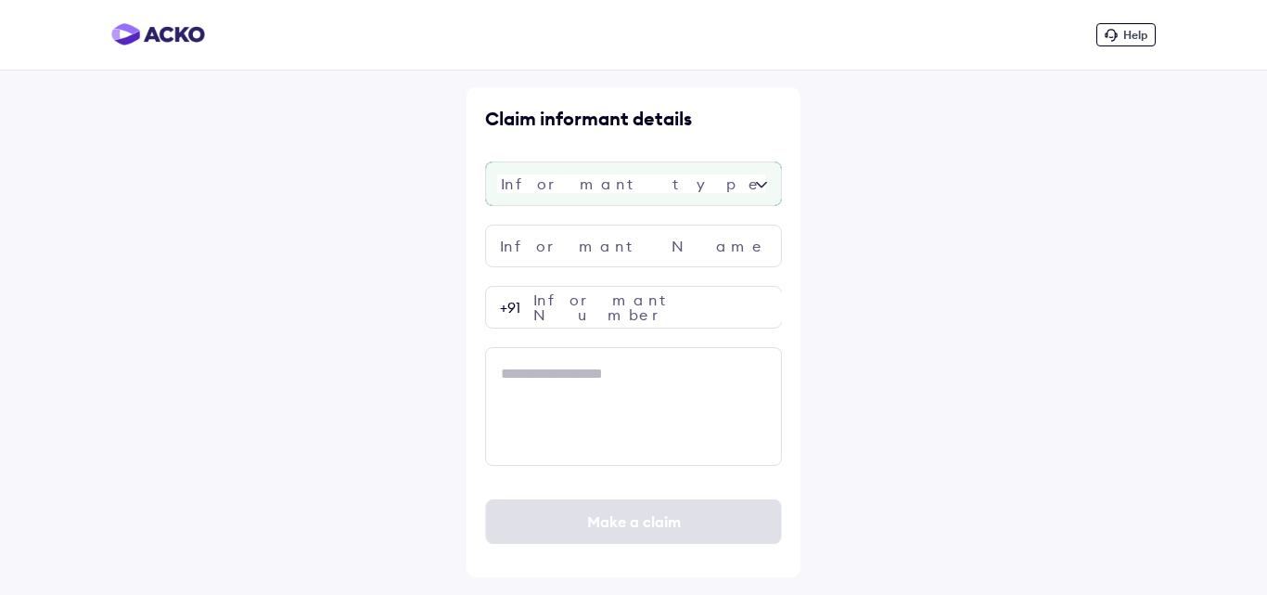
click at [581, 185] on div at bounding box center [633, 183] width 297 height 45
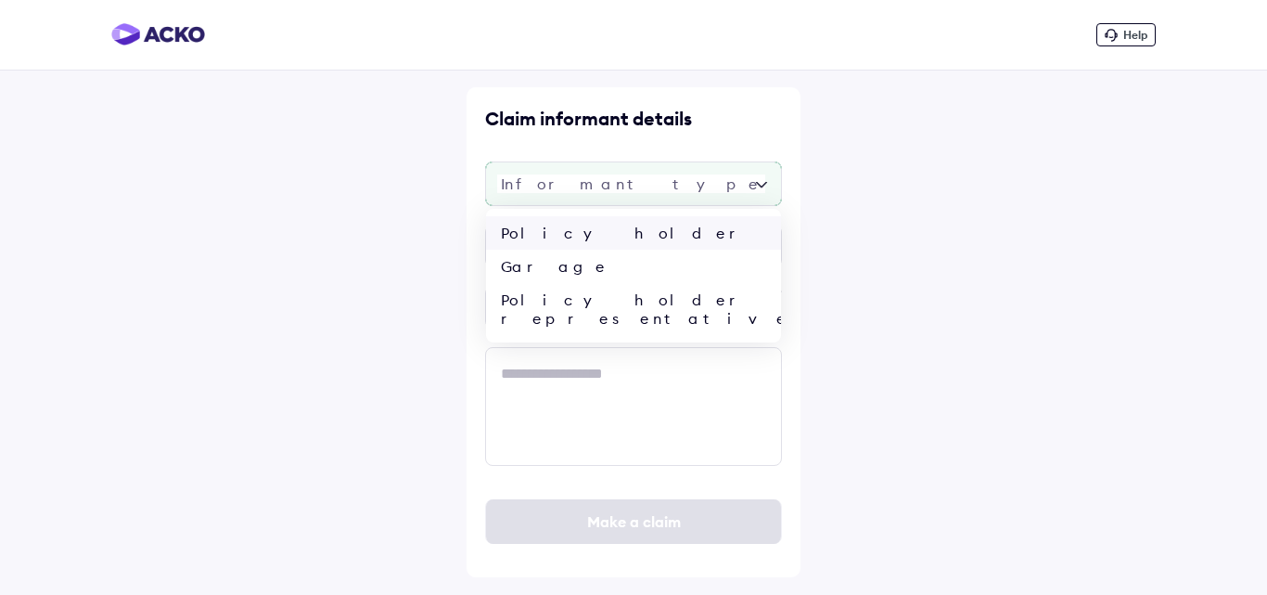
click at [561, 230] on div "Policy holder" at bounding box center [633, 232] width 295 height 33
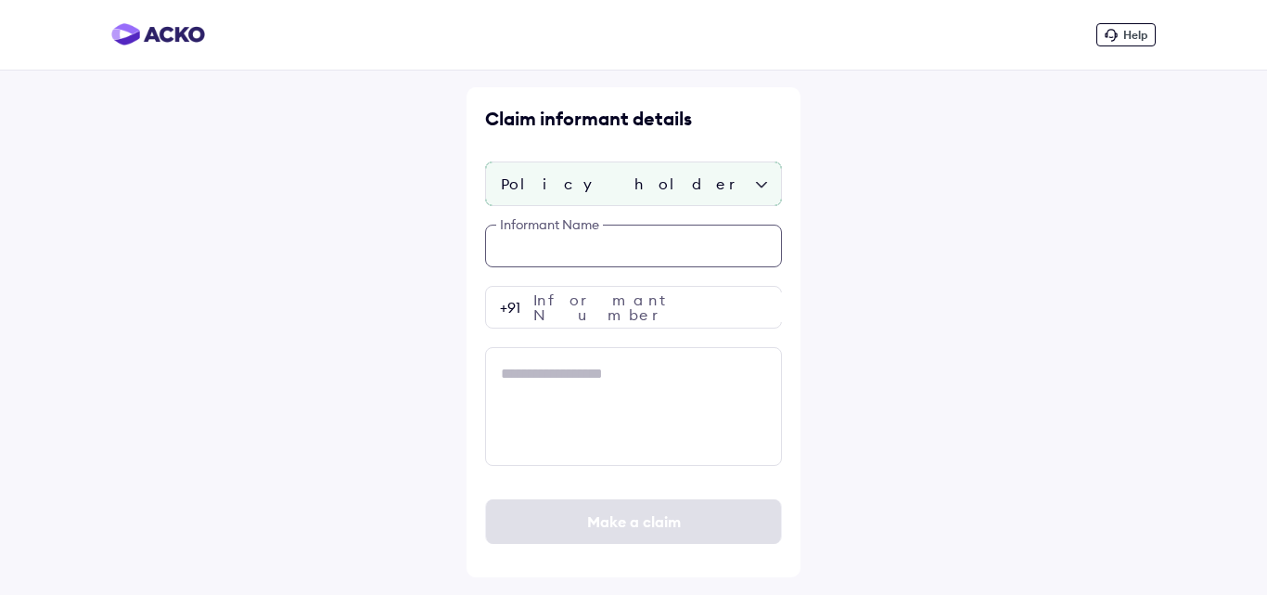
click at [566, 247] on input "text" at bounding box center [633, 245] width 297 height 43
type input "**********"
click at [569, 307] on input "number" at bounding box center [633, 307] width 297 height 43
paste input "**********"
type input "**********"
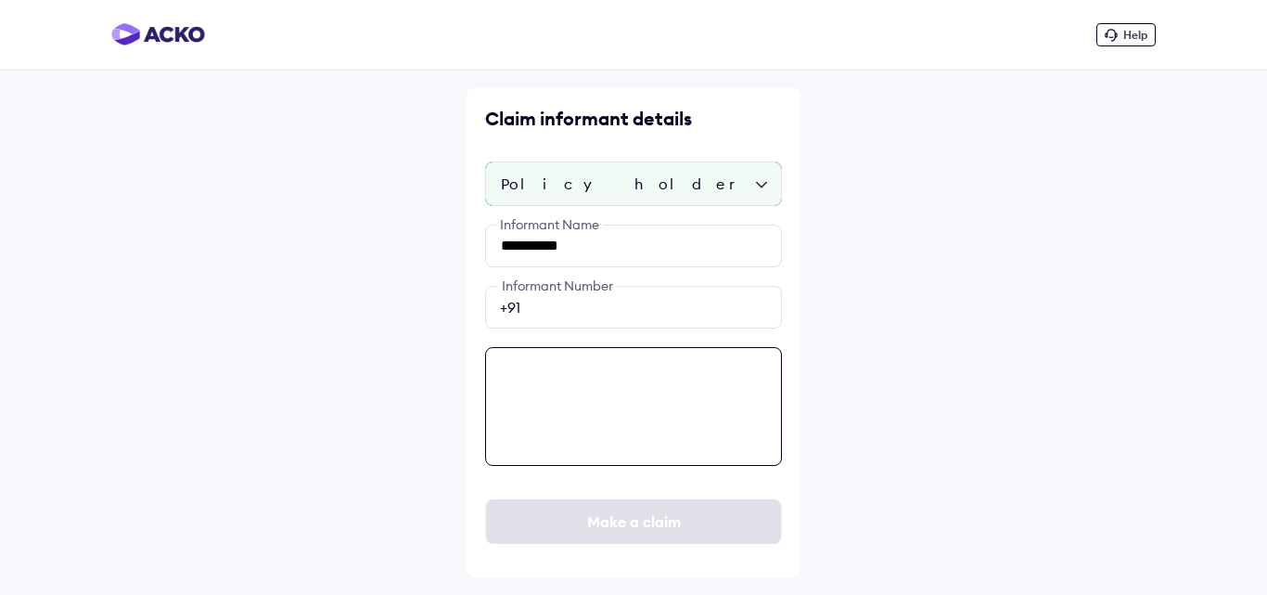
drag, startPoint x: 541, startPoint y: 403, endPoint x: 549, endPoint y: 391, distance: 13.9
click at [543, 403] on textarea at bounding box center [633, 406] width 297 height 119
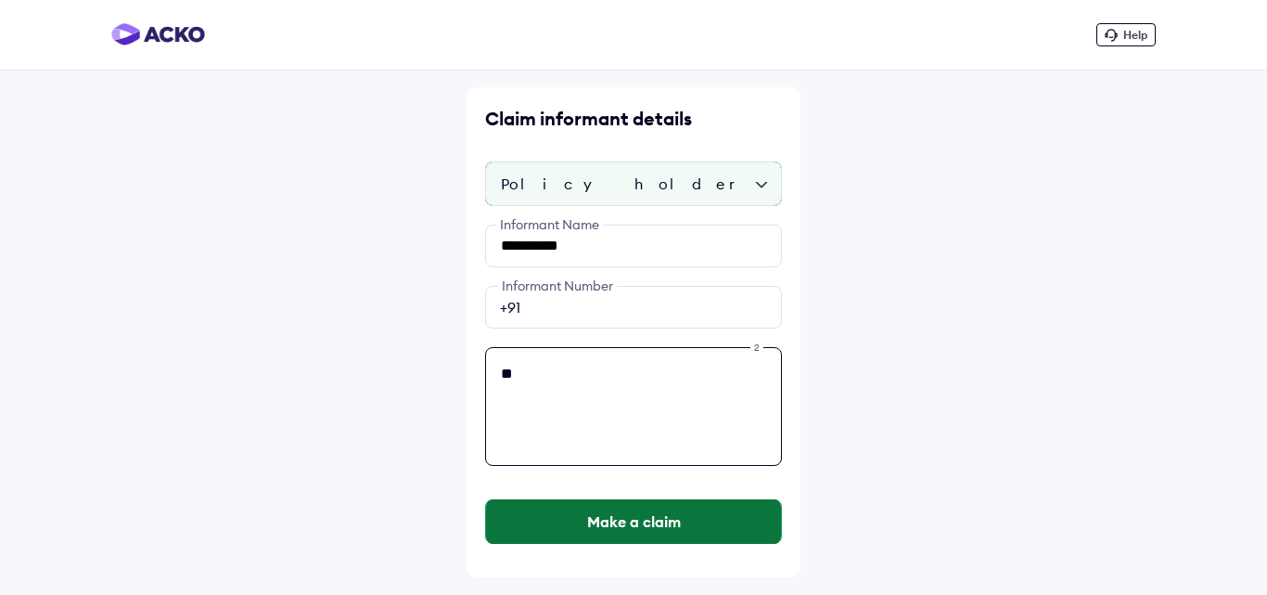
type textarea "**"
click at [557, 523] on button "Make a claim" at bounding box center [633, 521] width 295 height 45
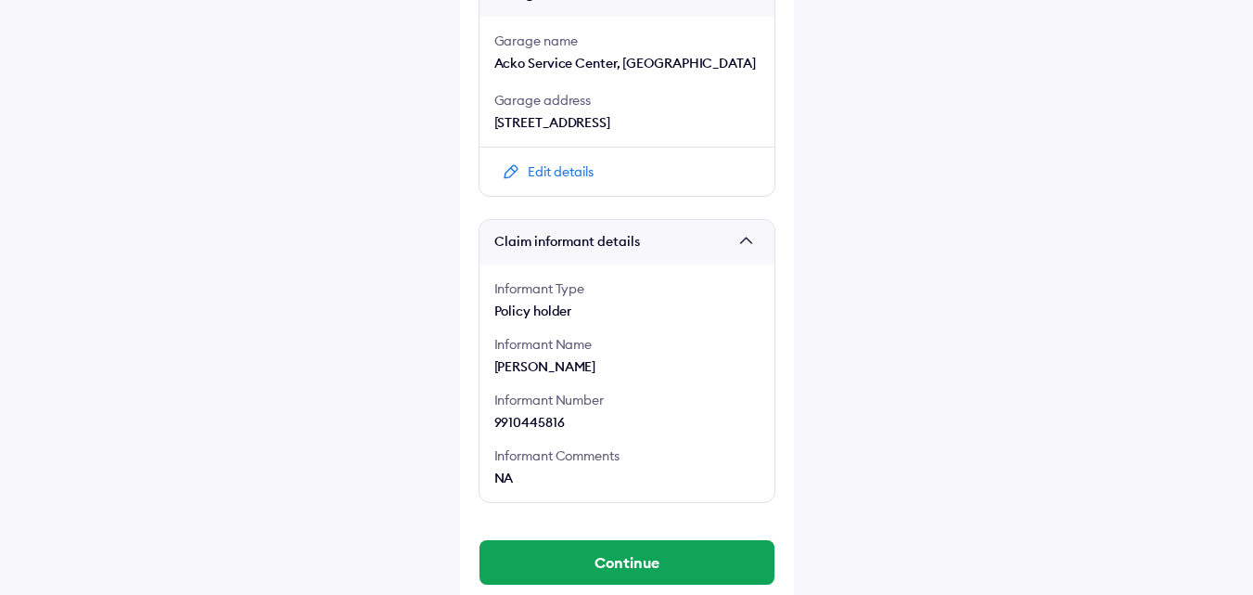
scroll to position [1656, 0]
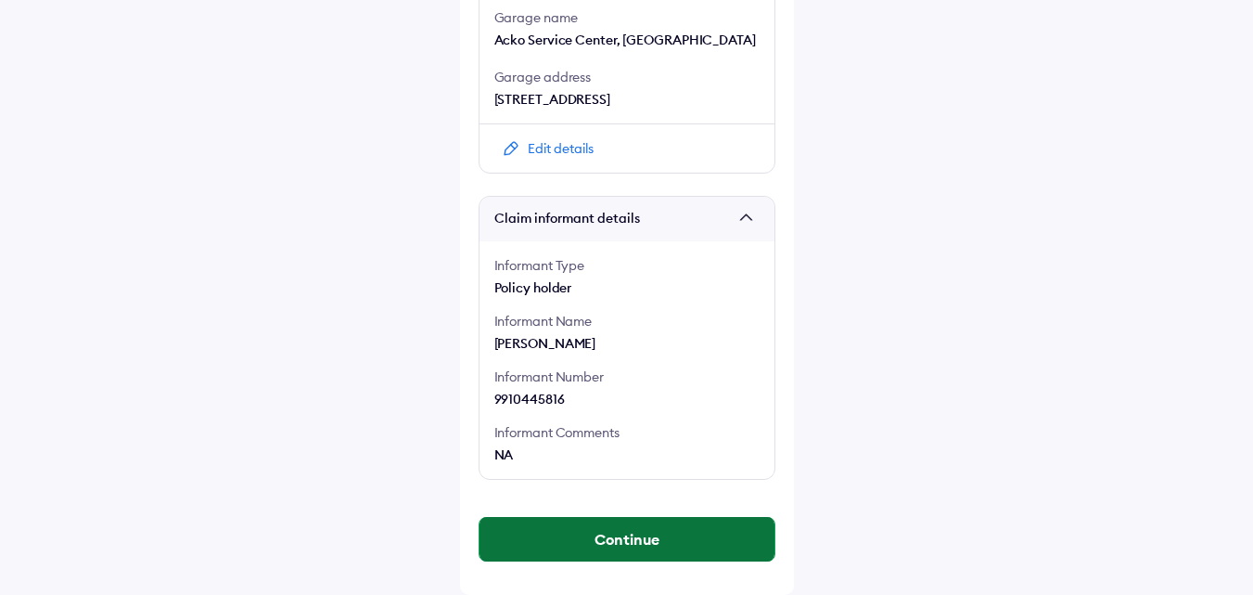
click at [573, 522] on button "Continue" at bounding box center [627, 539] width 295 height 45
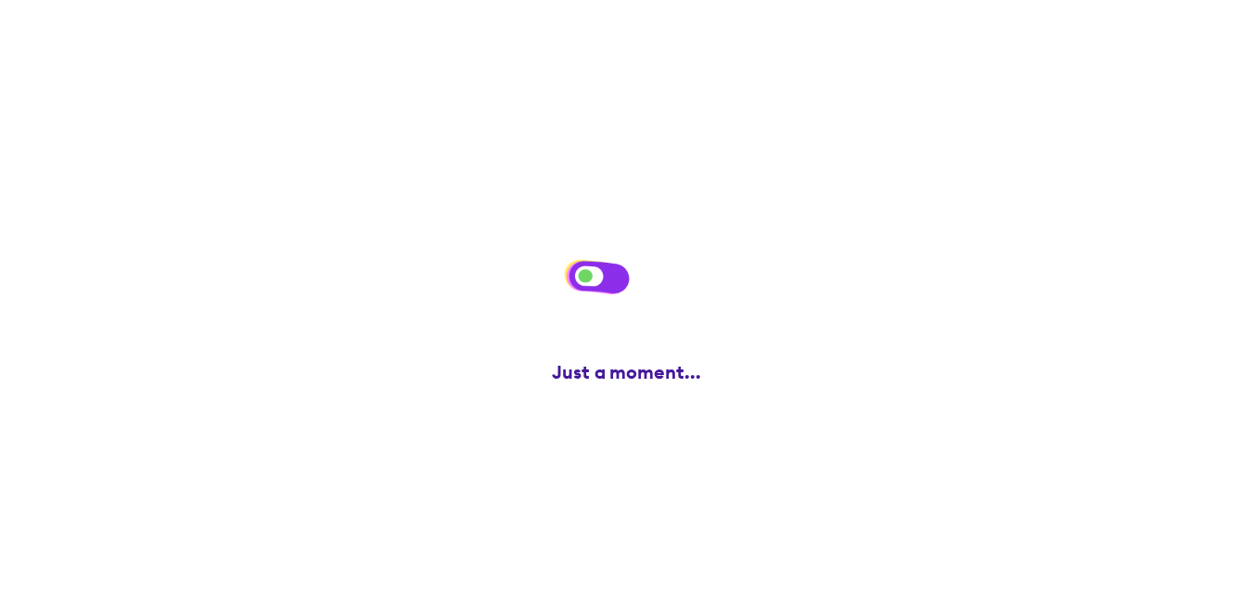
scroll to position [0, 0]
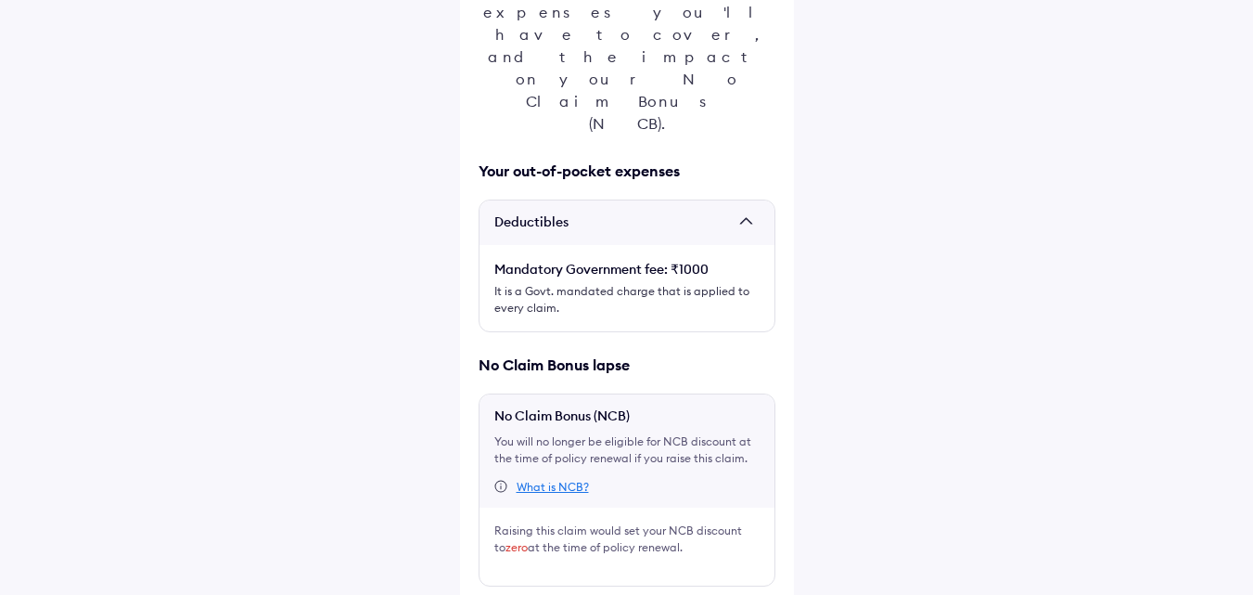
scroll to position [304, 0]
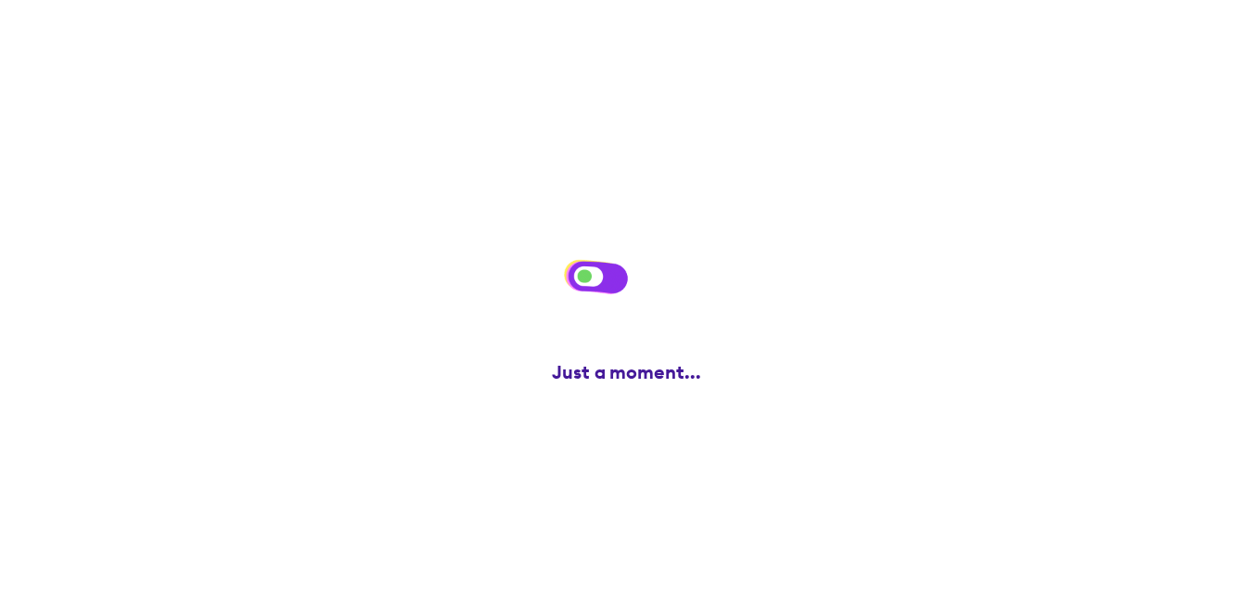
scroll to position [0, 0]
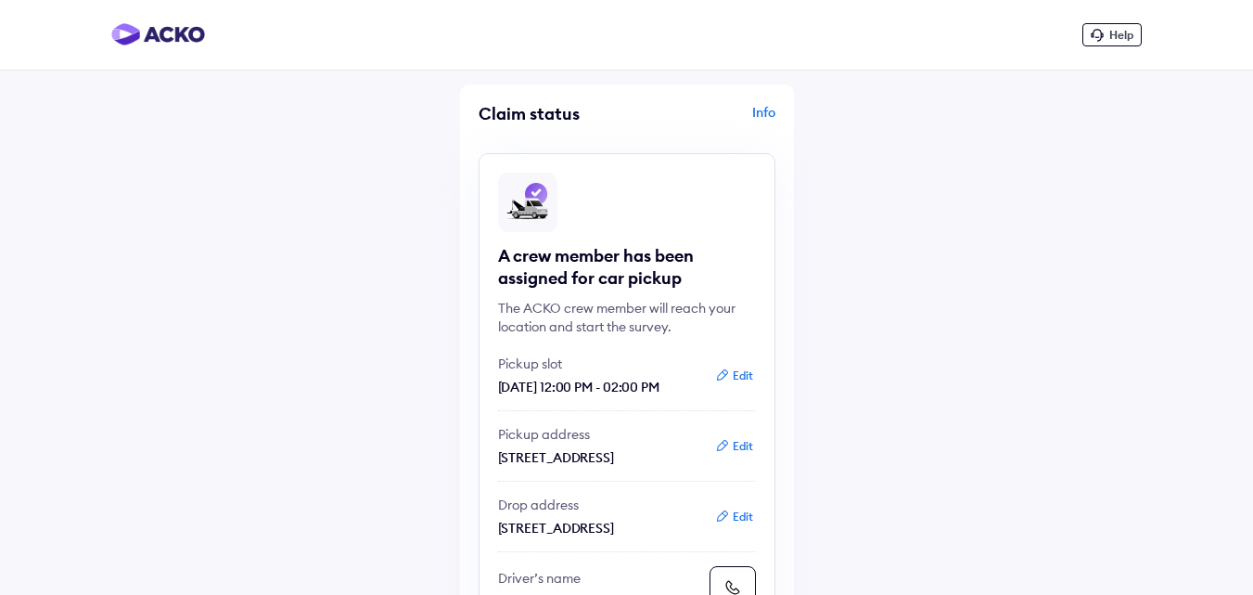
click at [764, 117] on div "Info" at bounding box center [704, 120] width 144 height 35
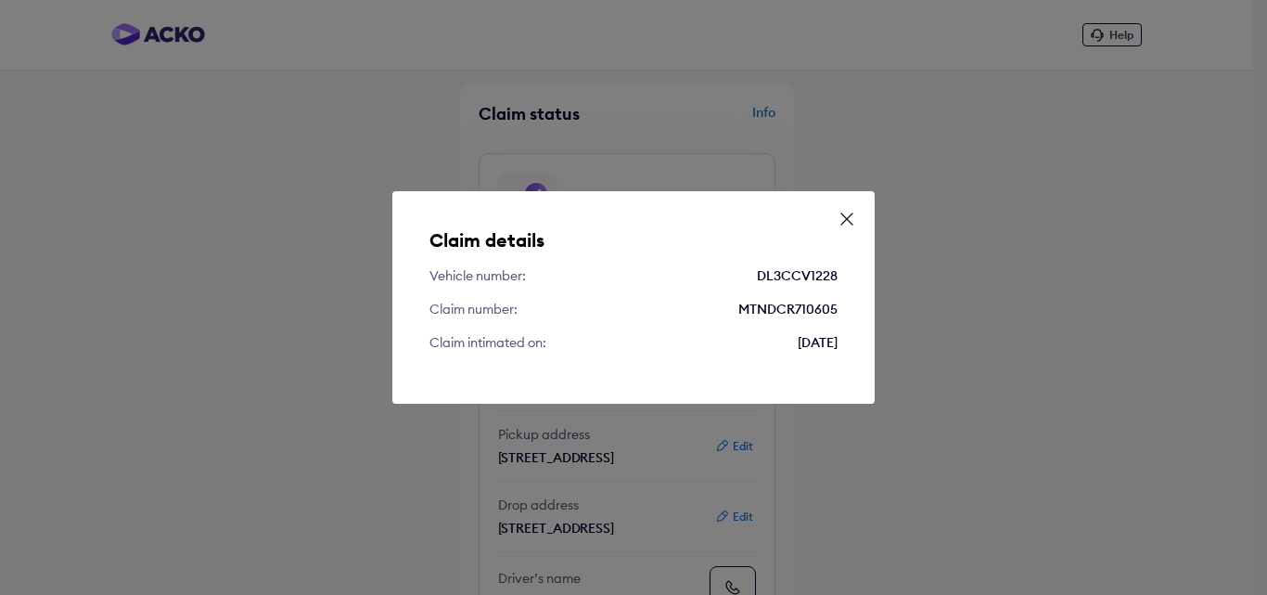
click at [803, 274] on div "DL3CCV1228" at bounding box center [797, 275] width 81 height 19
copy div "DL3CCV1228"
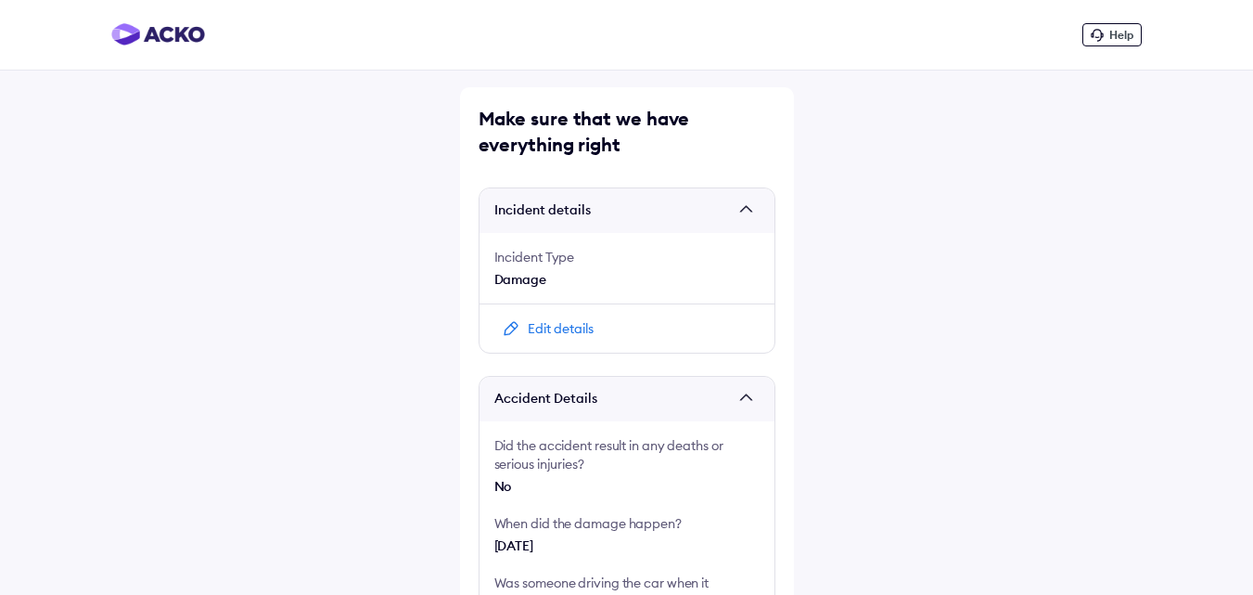
click at [518, 325] on img at bounding box center [511, 328] width 19 height 19
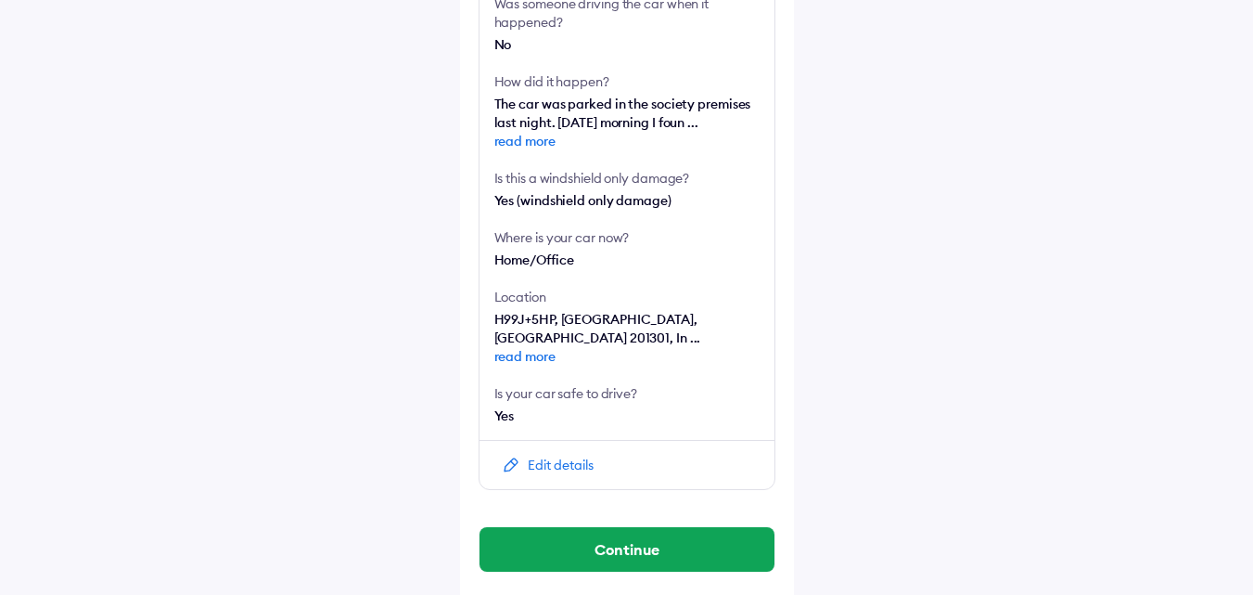
scroll to position [589, 0]
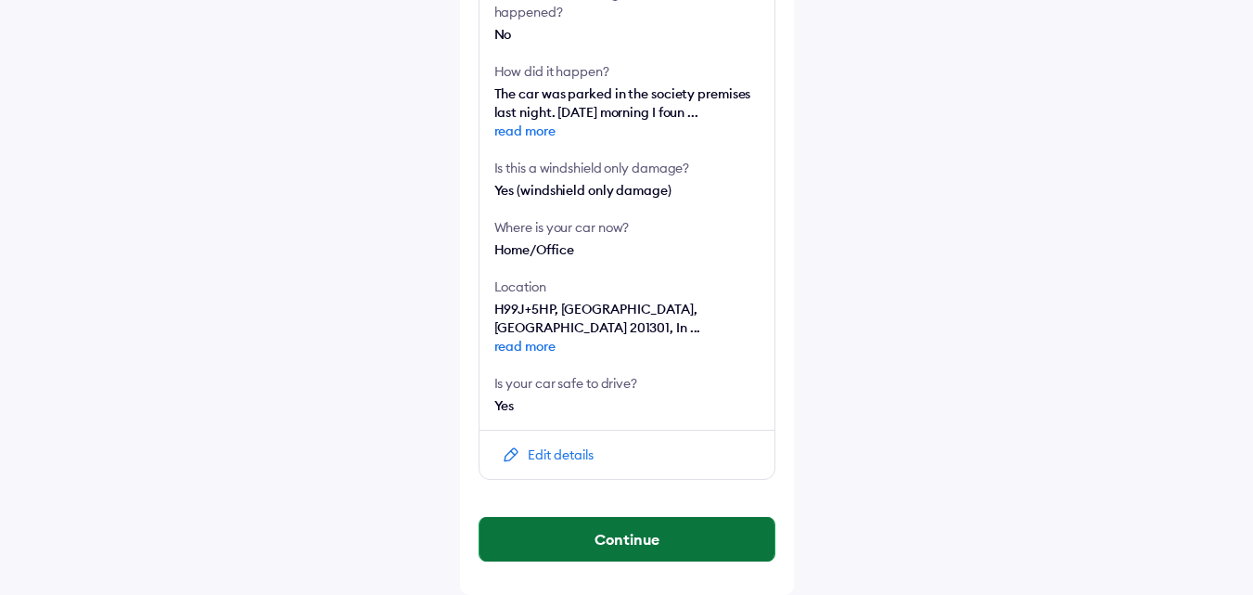
click at [624, 525] on button "Continue" at bounding box center [627, 539] width 295 height 45
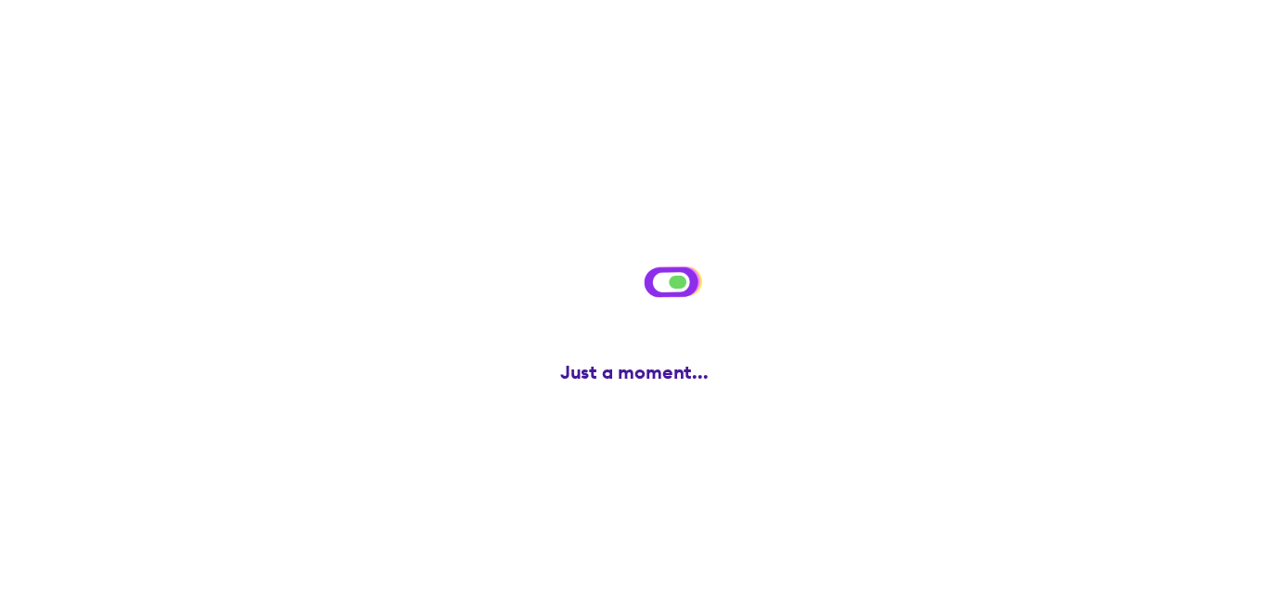
scroll to position [0, 0]
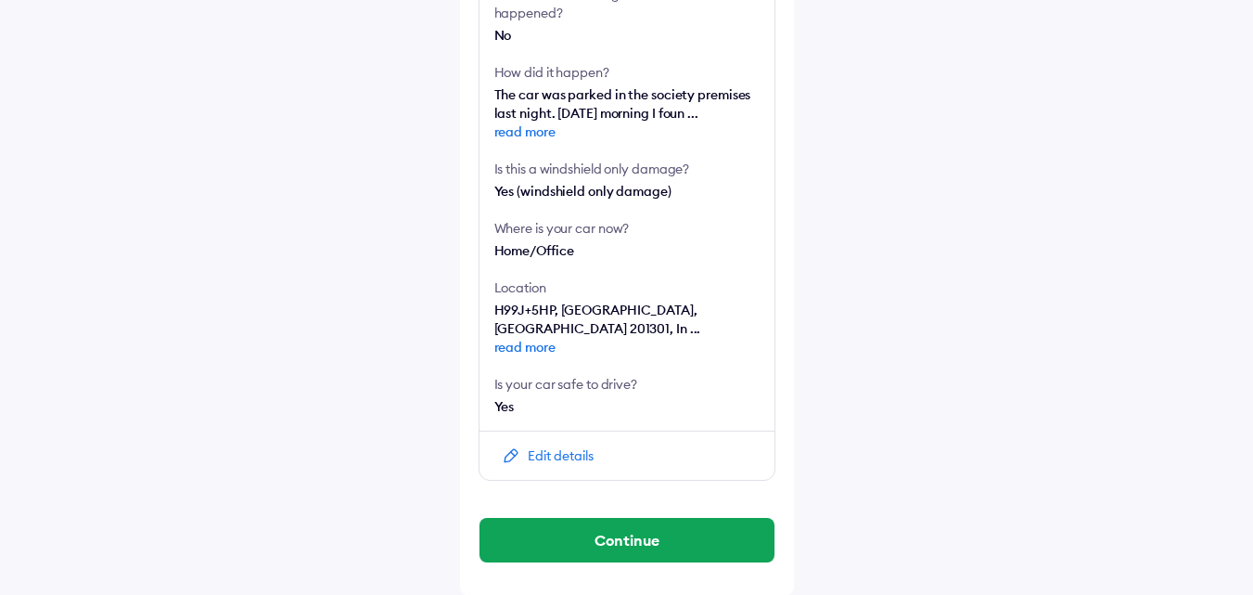
scroll to position [589, 0]
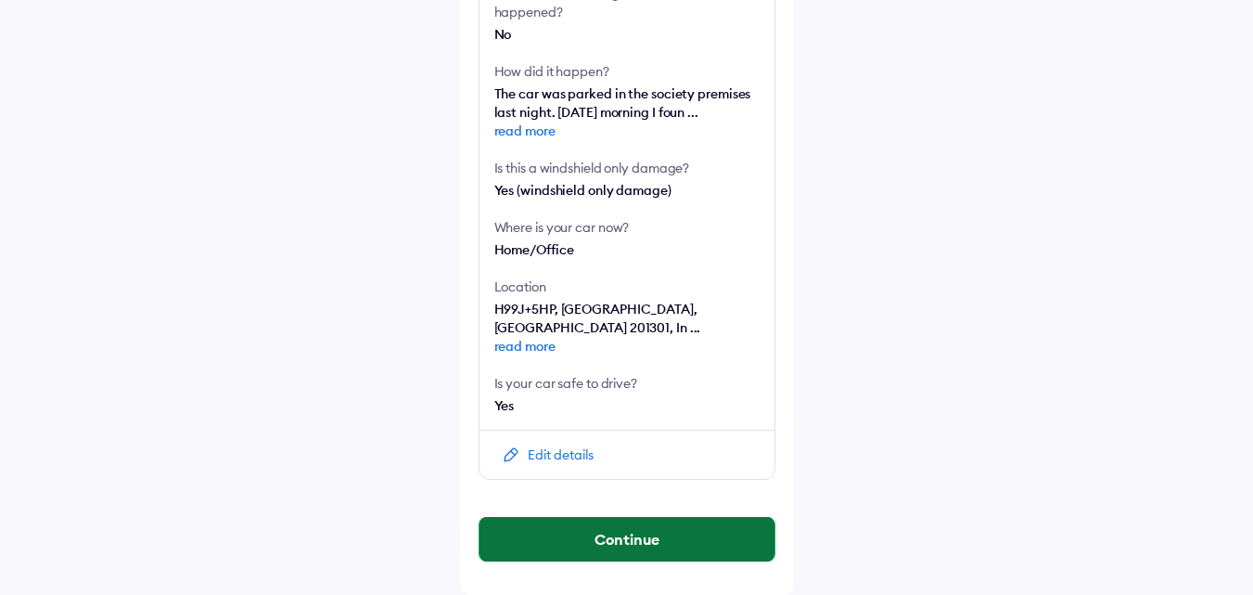
click at [589, 532] on button "Continue" at bounding box center [627, 539] width 295 height 45
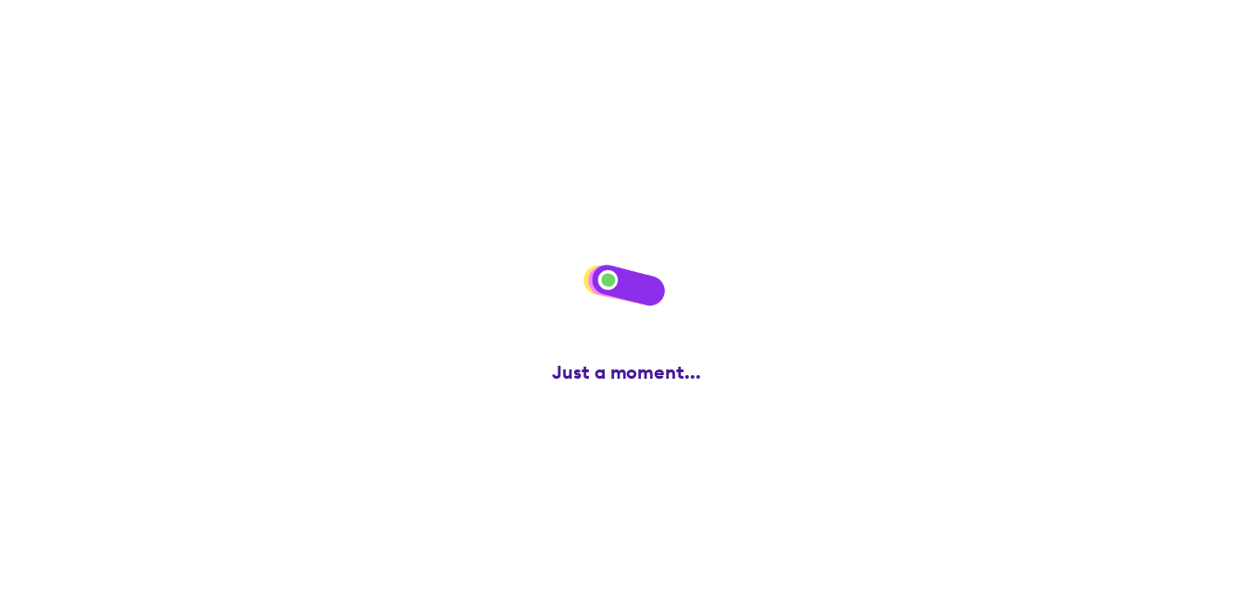
scroll to position [0, 0]
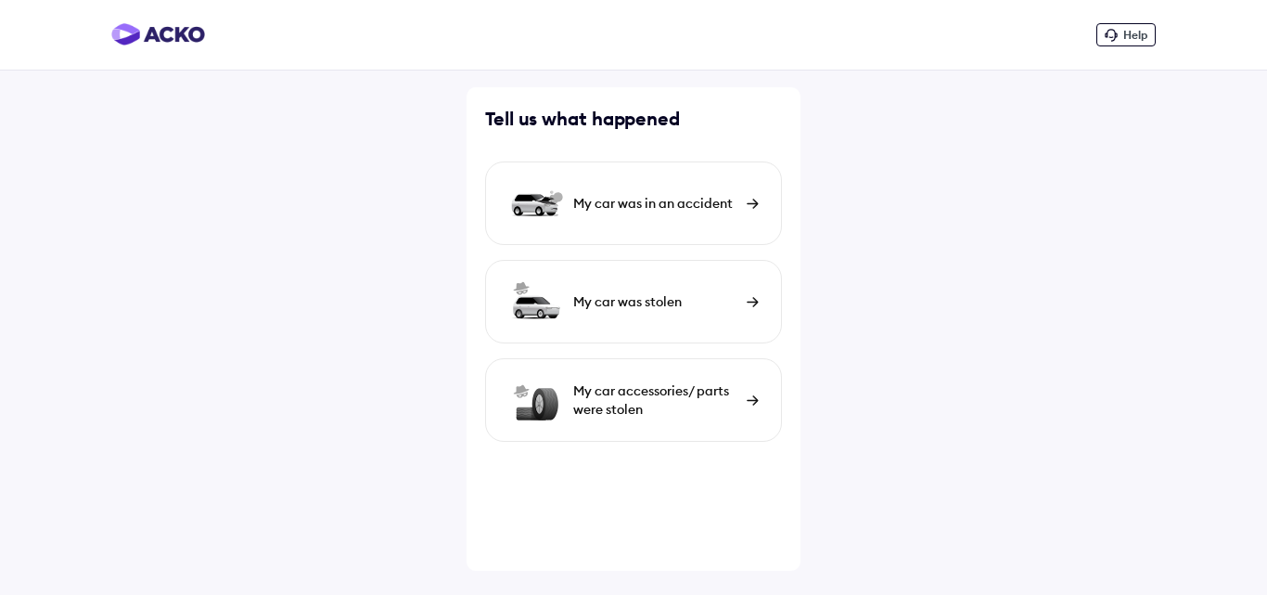
click at [652, 209] on div "My car was in an accident" at bounding box center [655, 203] width 164 height 19
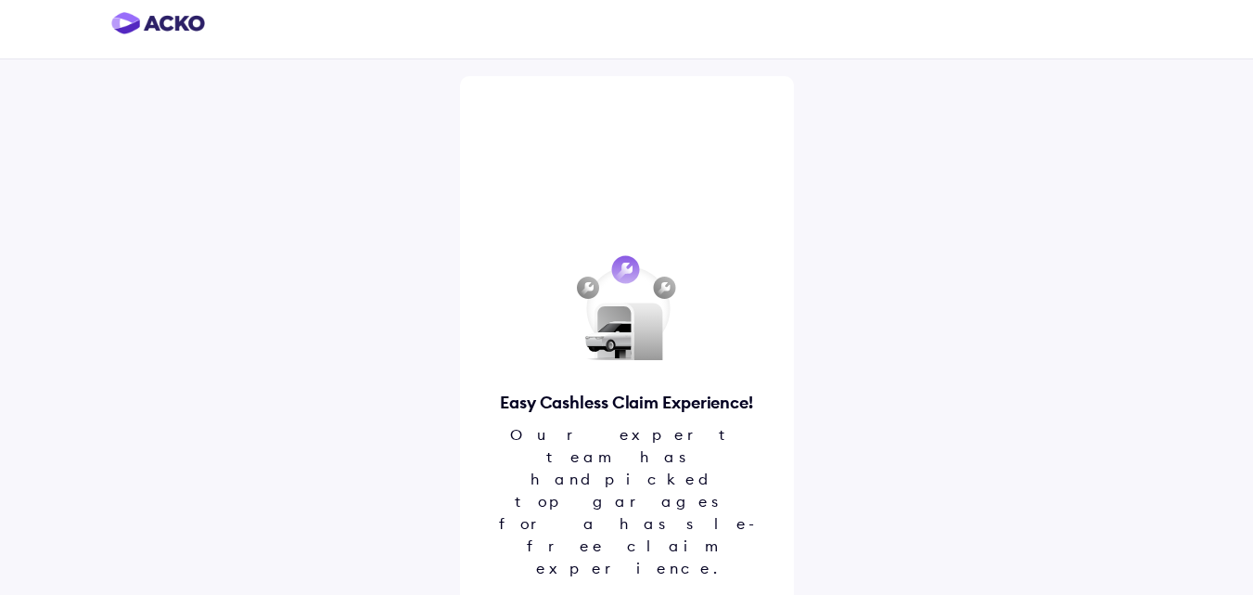
scroll to position [14, 0]
